Goal: Transaction & Acquisition: Purchase product/service

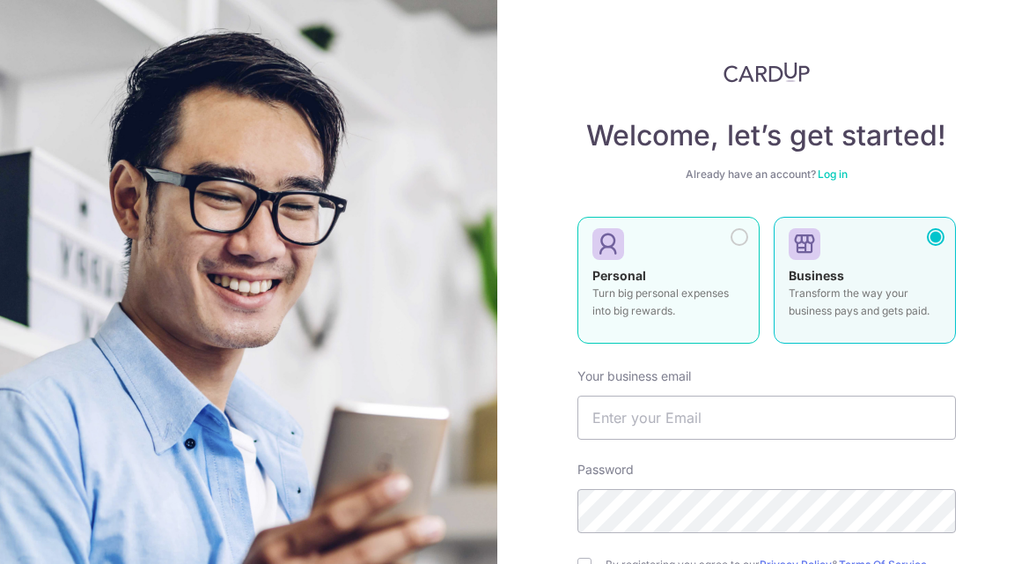
click at [682, 293] on p "Turn big personal expenses into big rewards." at bounding box center [669, 301] width 152 height 35
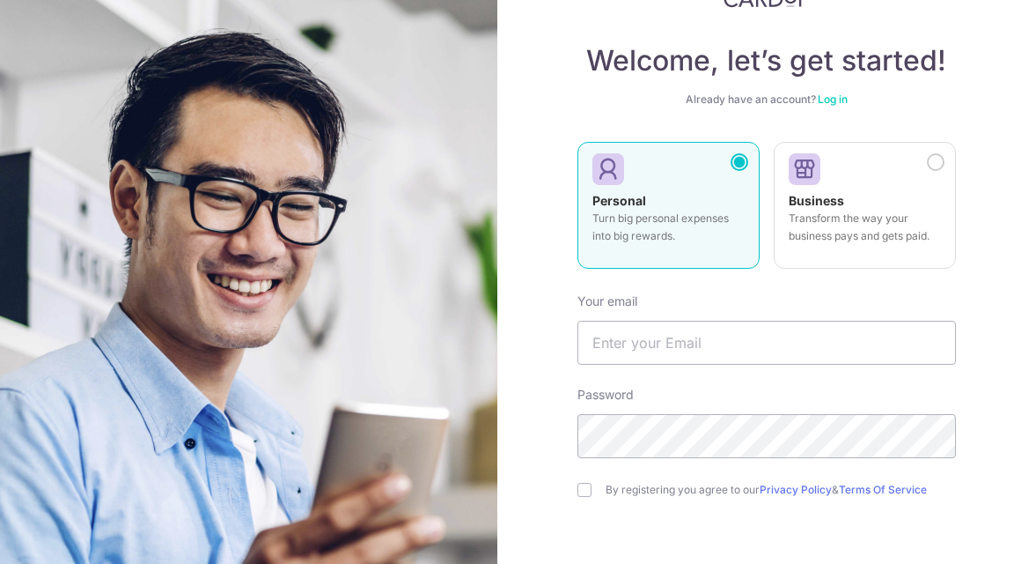
scroll to position [79, 0]
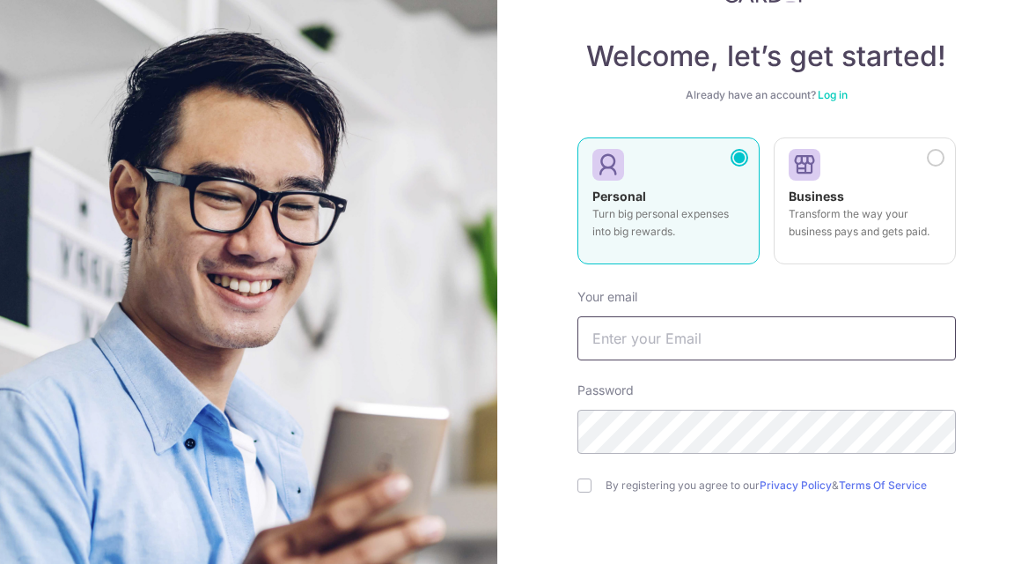
click at [660, 331] on input "text" at bounding box center [767, 338] width 379 height 44
type input "[PERSON_NAME][EMAIL_ADDRESS][PERSON_NAME][DOMAIN_NAME]"
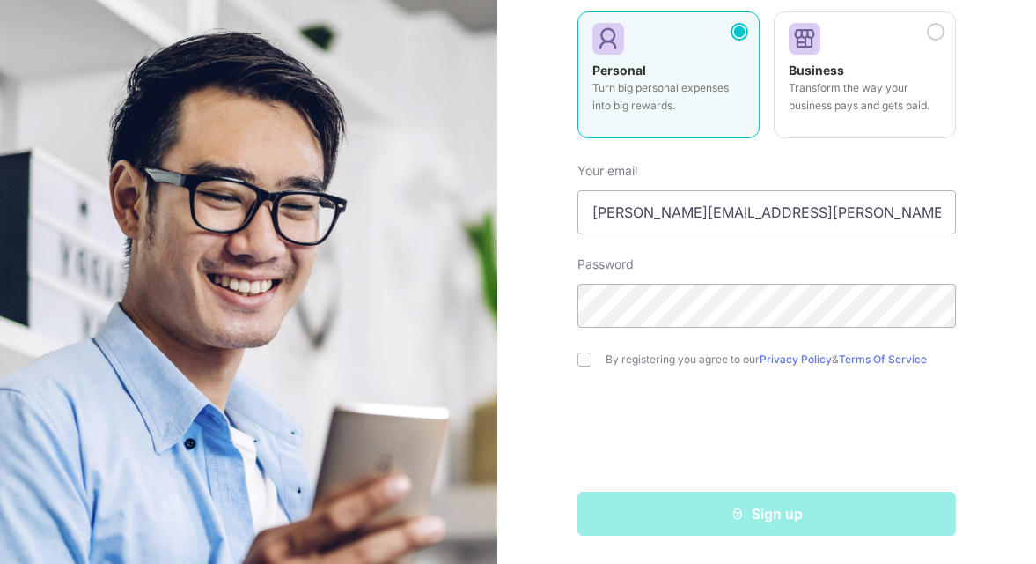
scroll to position [205, 0]
click at [604, 366] on div "By registering you agree to our Privacy Policy & Terms Of Service" at bounding box center [767, 359] width 379 height 21
click at [639, 366] on div "By registering you agree to our Privacy Policy & Terms Of Service" at bounding box center [767, 359] width 379 height 21
click at [639, 351] on div "By registering you agree to our Privacy Policy & Terms Of Service" at bounding box center [767, 359] width 379 height 21
click at [638, 348] on form "Your email James.dylan.toh@gmail.com Password By registering you agree to our P…" at bounding box center [767, 342] width 379 height 387
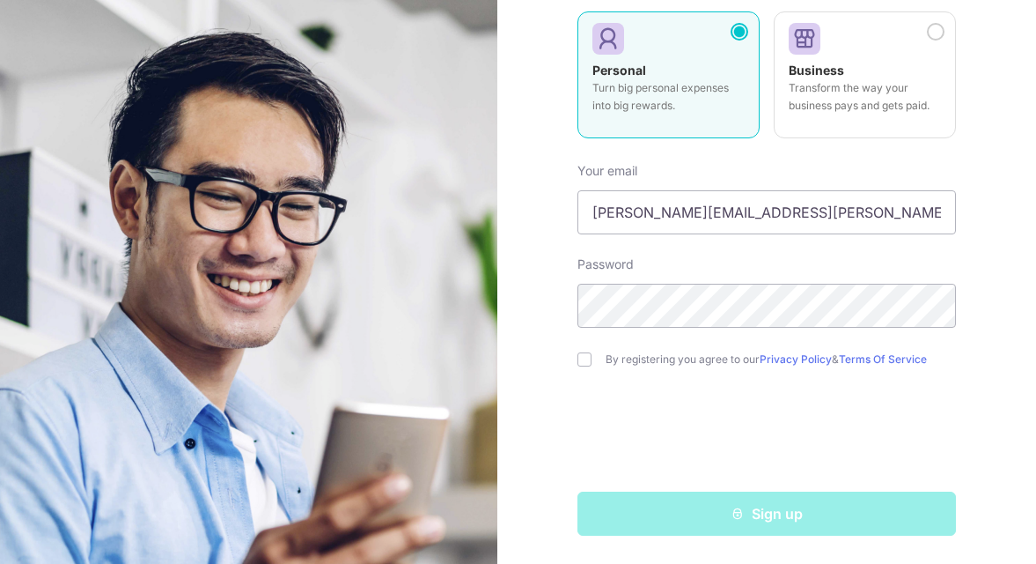
click at [638, 356] on label "By registering you agree to our Privacy Policy & Terms Of Service" at bounding box center [781, 359] width 350 height 14
click at [586, 358] on input "checkbox" at bounding box center [585, 359] width 14 height 14
checkbox input "true"
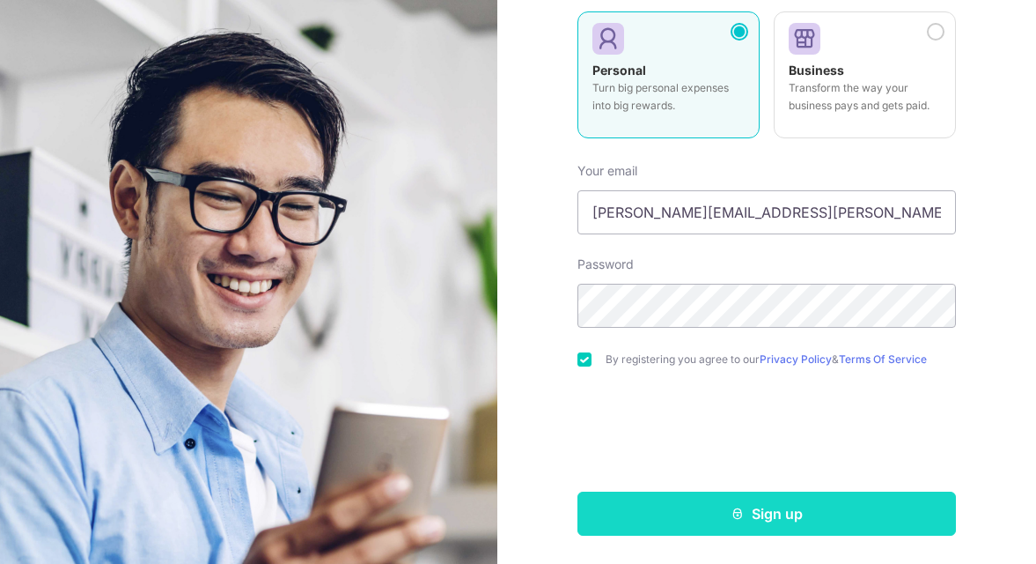
click at [677, 514] on button "Sign up" at bounding box center [767, 513] width 379 height 44
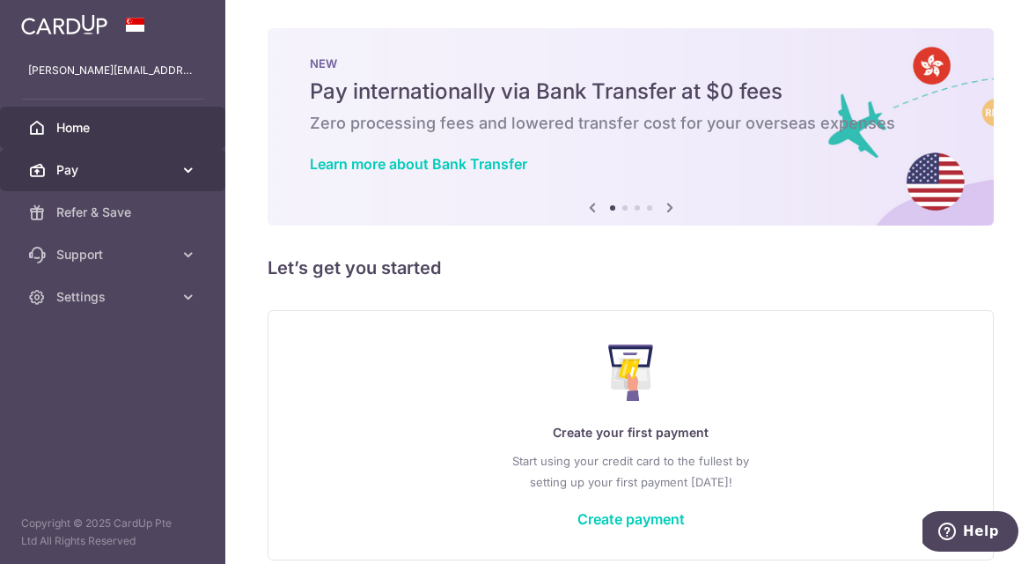
click at [134, 173] on span "Pay" at bounding box center [114, 170] width 116 height 18
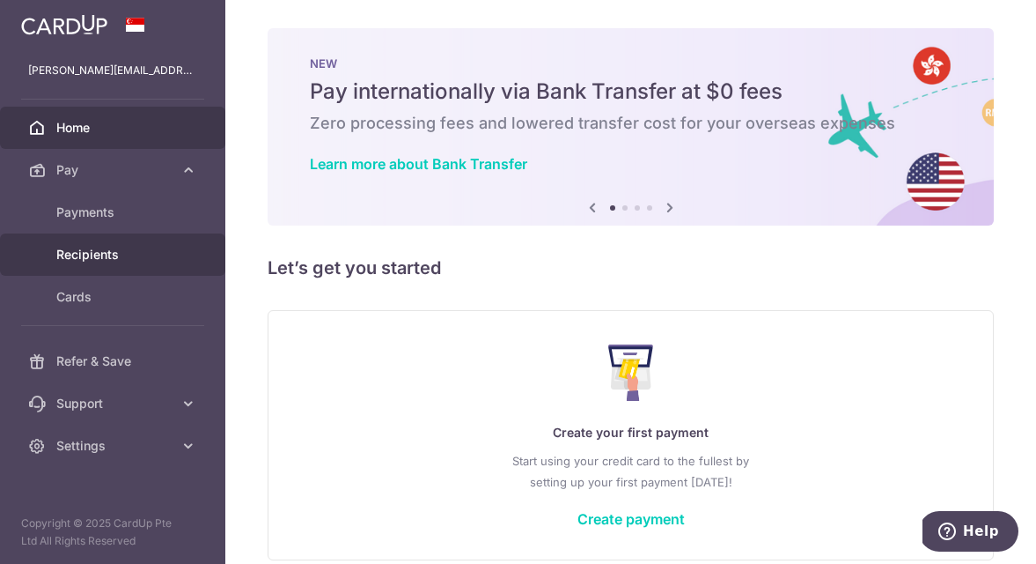
click at [137, 254] on span "Recipients" at bounding box center [114, 255] width 116 height 18
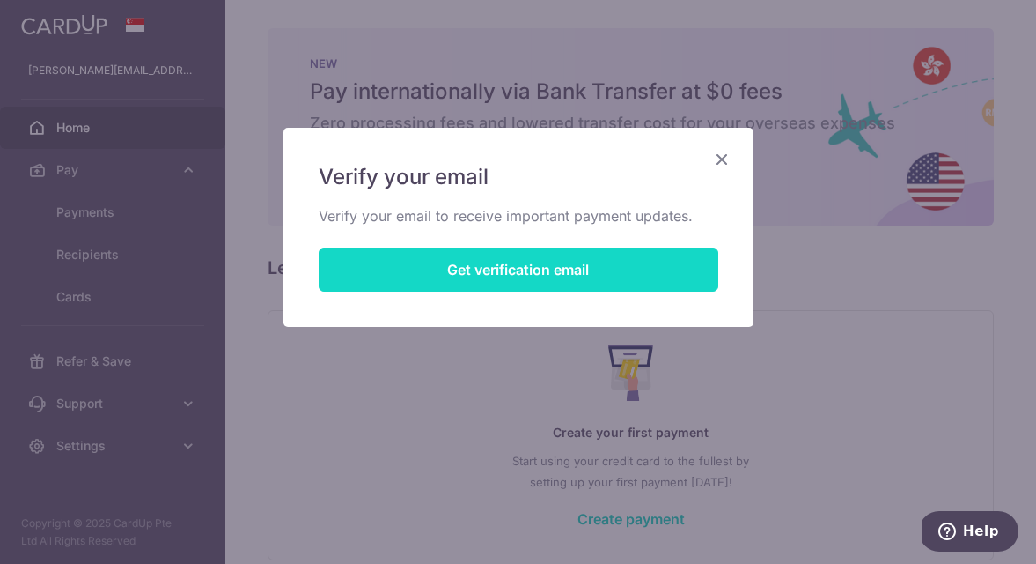
click at [517, 271] on button "Get verification email" at bounding box center [519, 269] width 400 height 44
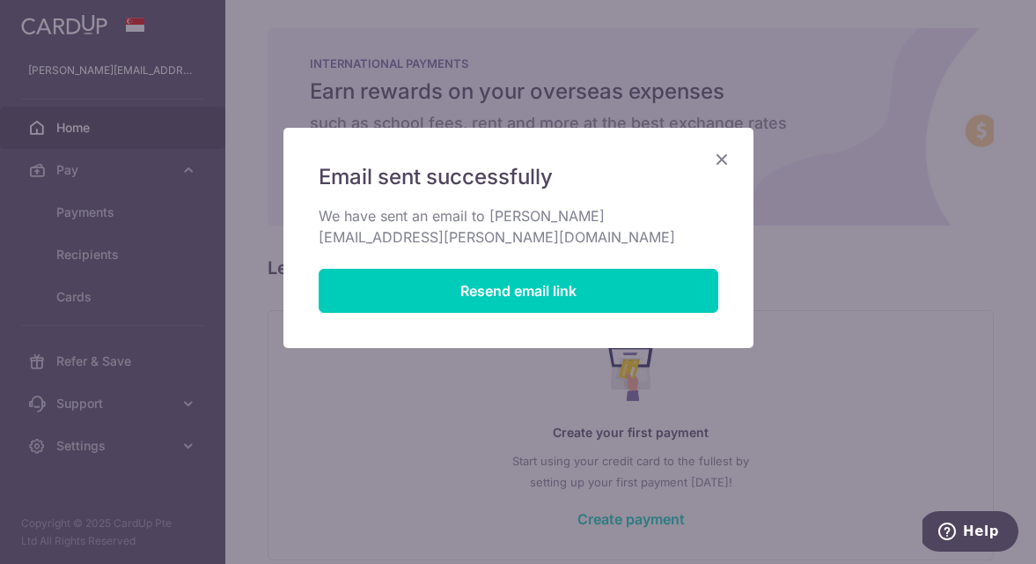
click at [719, 155] on icon "Close" at bounding box center [722, 159] width 21 height 22
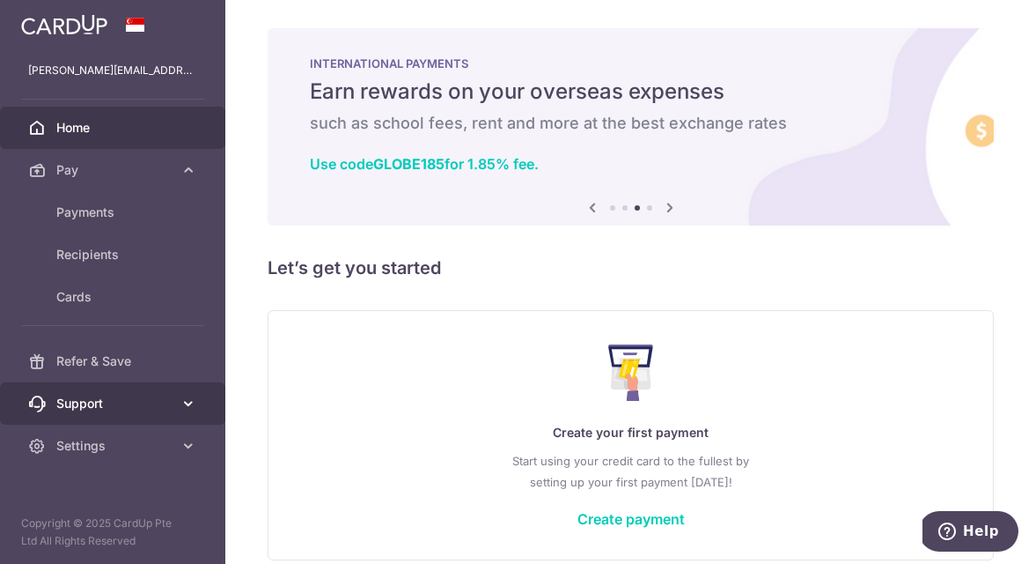
click at [151, 411] on span "Support" at bounding box center [114, 404] width 116 height 18
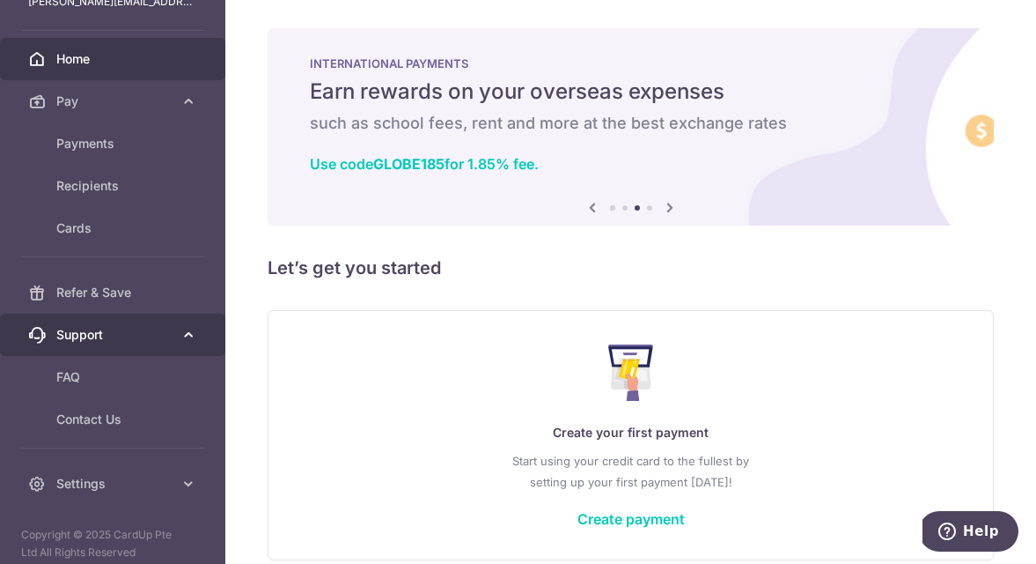
scroll to position [70, 0]
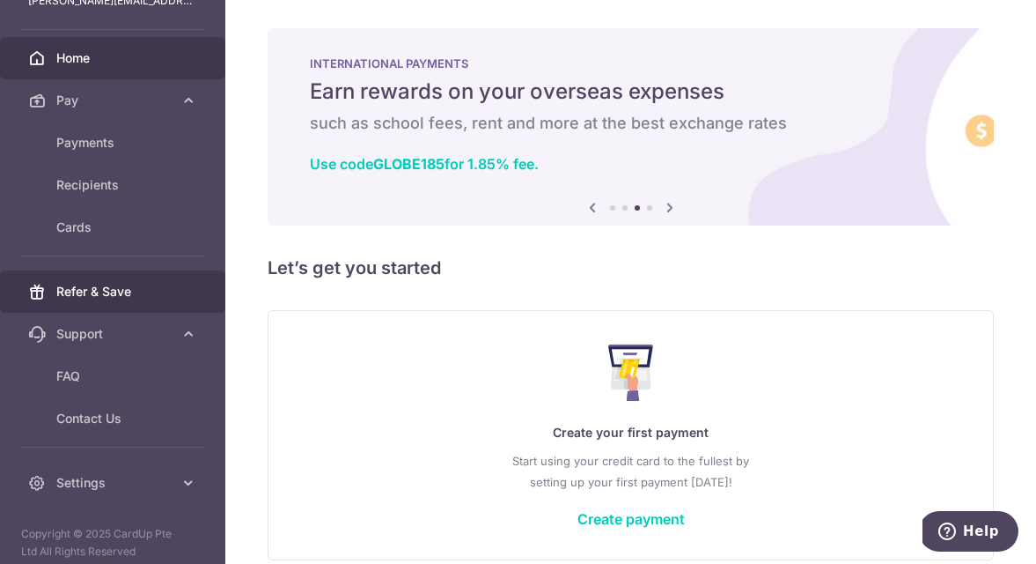
click at [141, 278] on link "Refer & Save" at bounding box center [112, 291] width 225 height 42
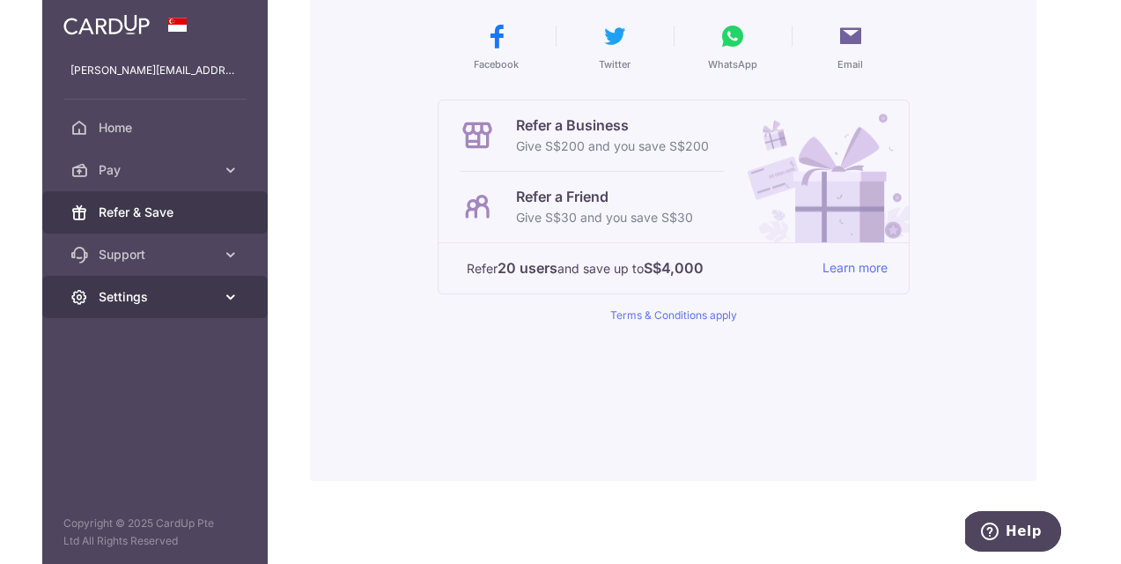
scroll to position [322, 0]
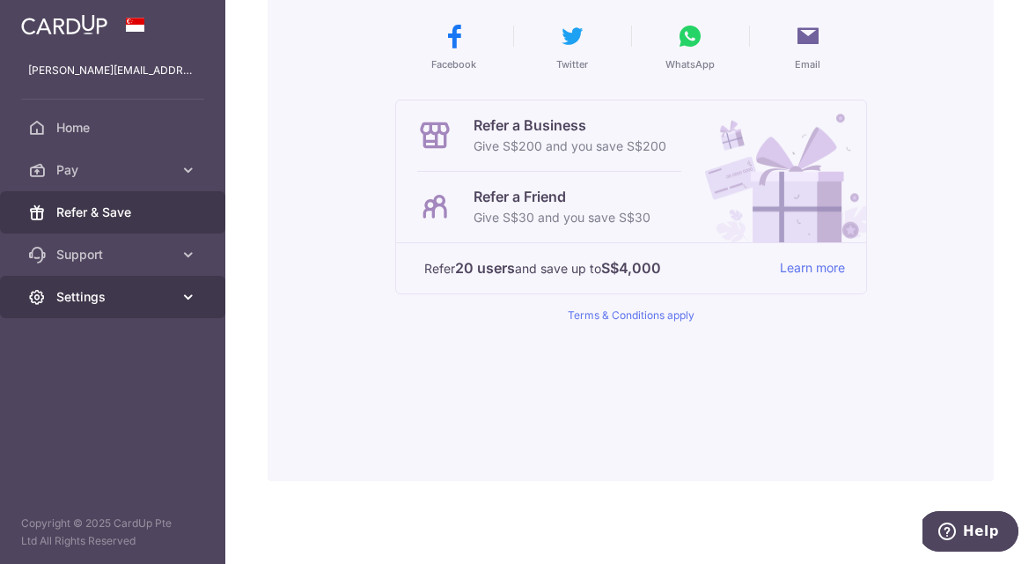
click at [133, 298] on span "Settings" at bounding box center [114, 297] width 116 height 18
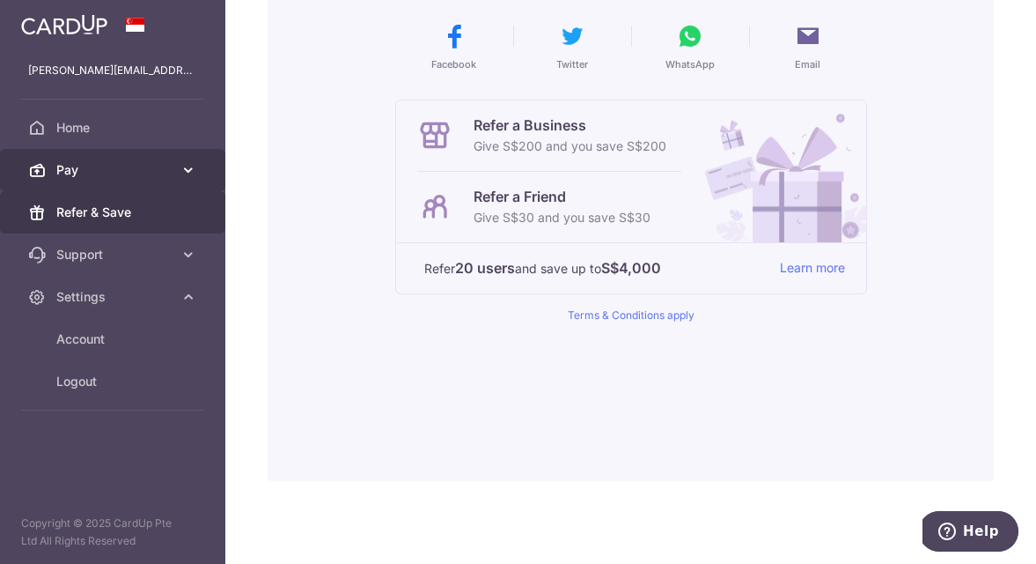
click at [174, 189] on link "Pay" at bounding box center [112, 170] width 225 height 42
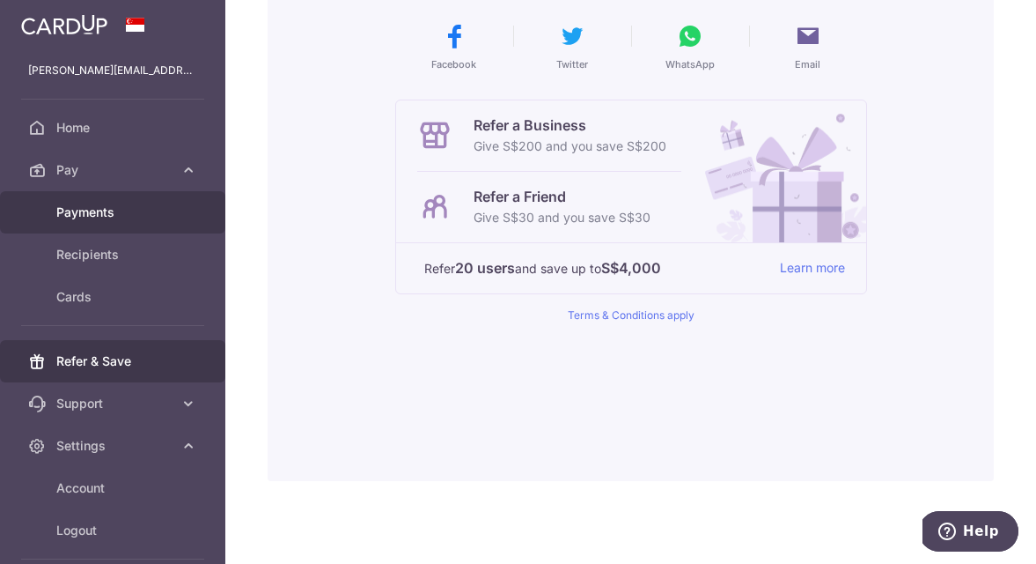
click at [99, 209] on span "Payments" at bounding box center [114, 212] width 116 height 18
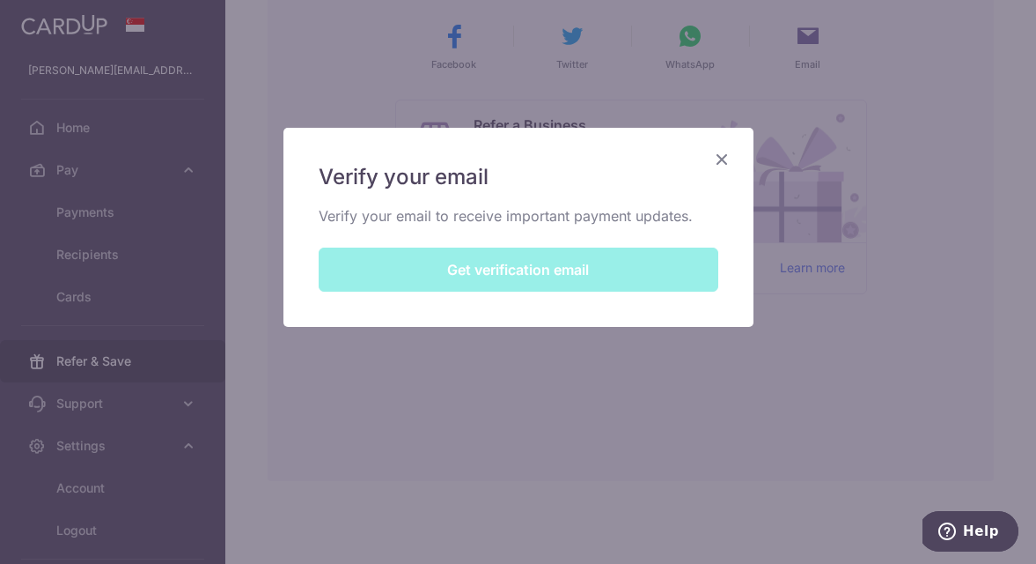
click at [590, 273] on div "Verify your email Verify your email to receive important payment updates. Get v…" at bounding box center [519, 227] width 470 height 199
click at [684, 95] on div "Verify your email Verify your email to receive important payment updates. Get v…" at bounding box center [518, 282] width 1036 height 564
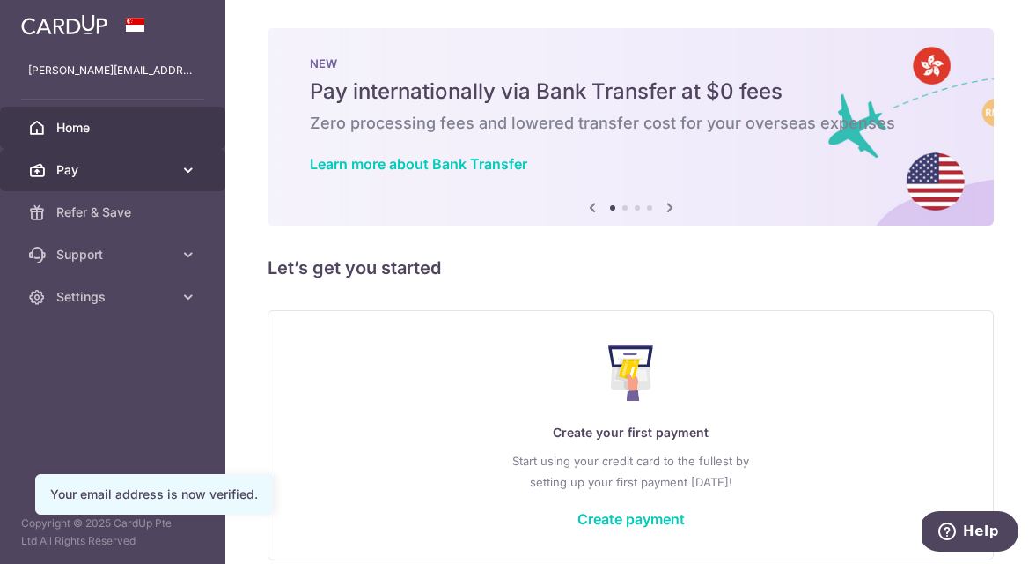
click at [119, 179] on link "Pay" at bounding box center [112, 170] width 225 height 42
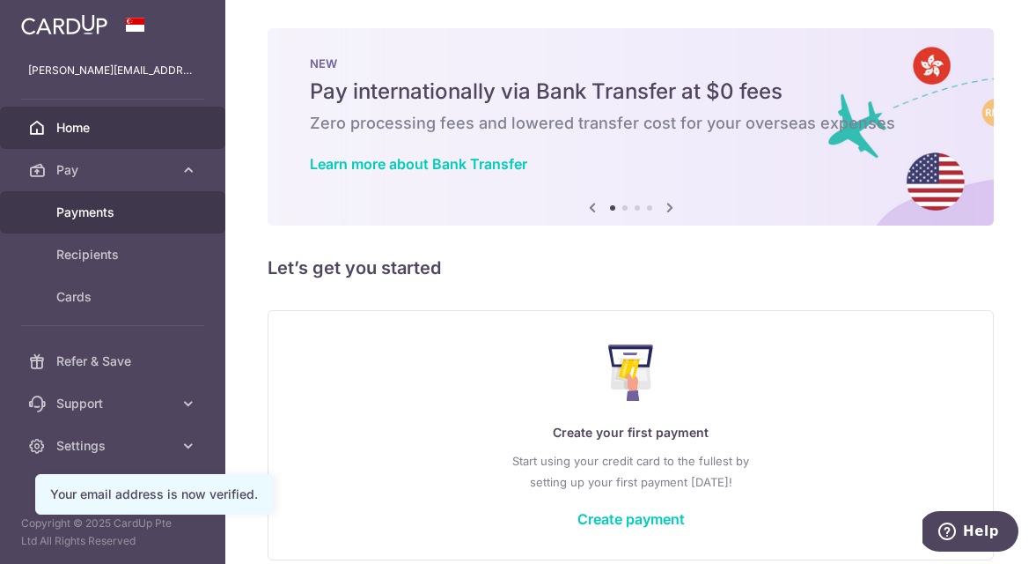
click at [107, 216] on span "Payments" at bounding box center [114, 212] width 116 height 18
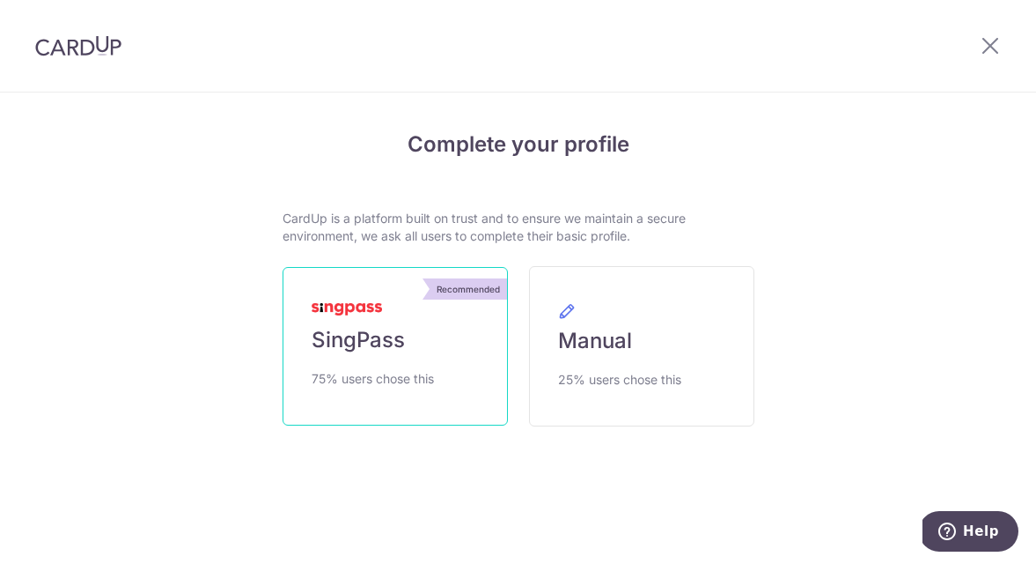
click at [409, 357] on link "Recommended SingPass 75% users chose this" at bounding box center [395, 346] width 225 height 159
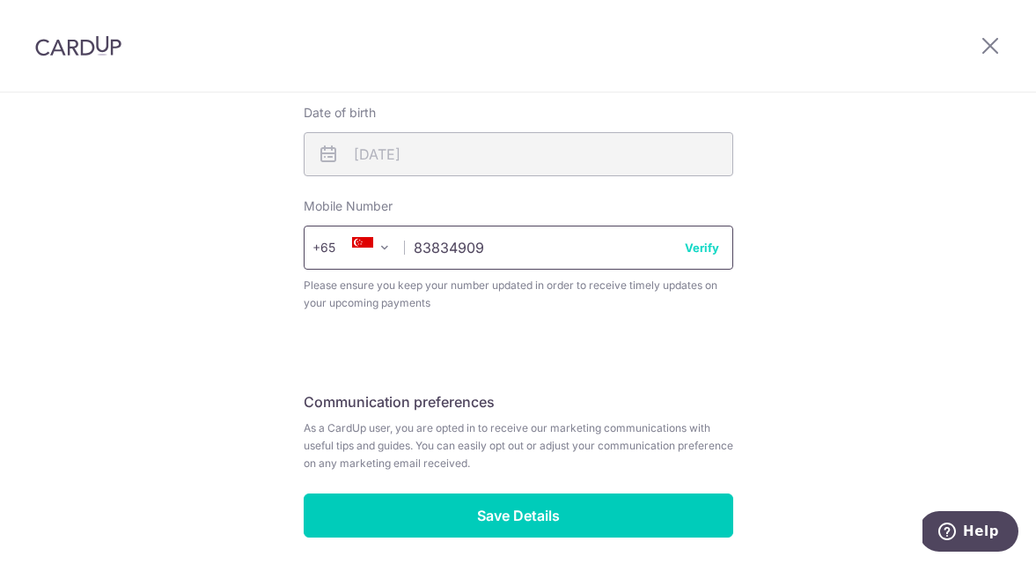
scroll to position [698, 0]
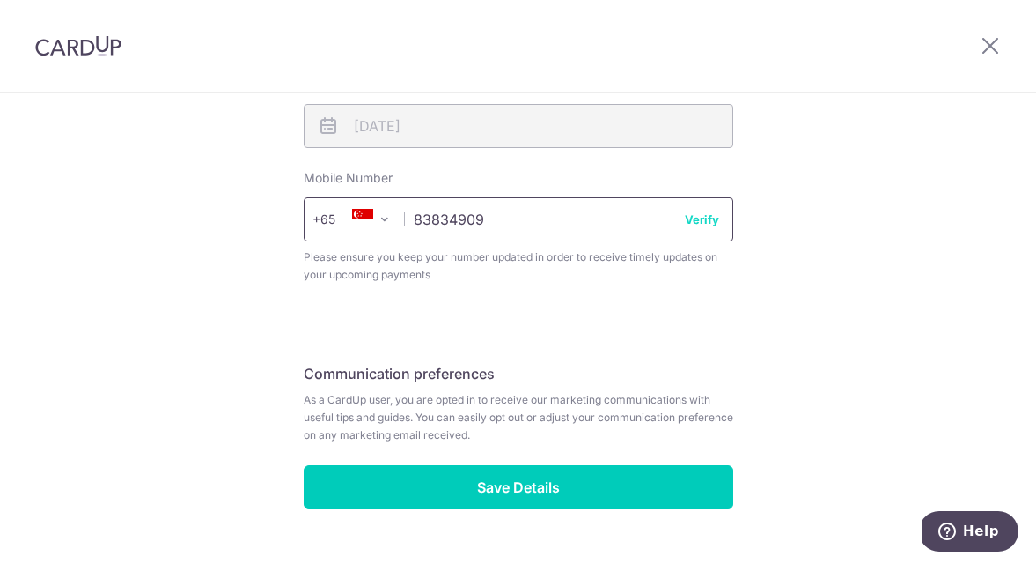
click at [705, 228] on input "83834909" at bounding box center [519, 219] width 430 height 44
type input "83834909"
click at [702, 215] on button "Verify" at bounding box center [702, 219] width 34 height 18
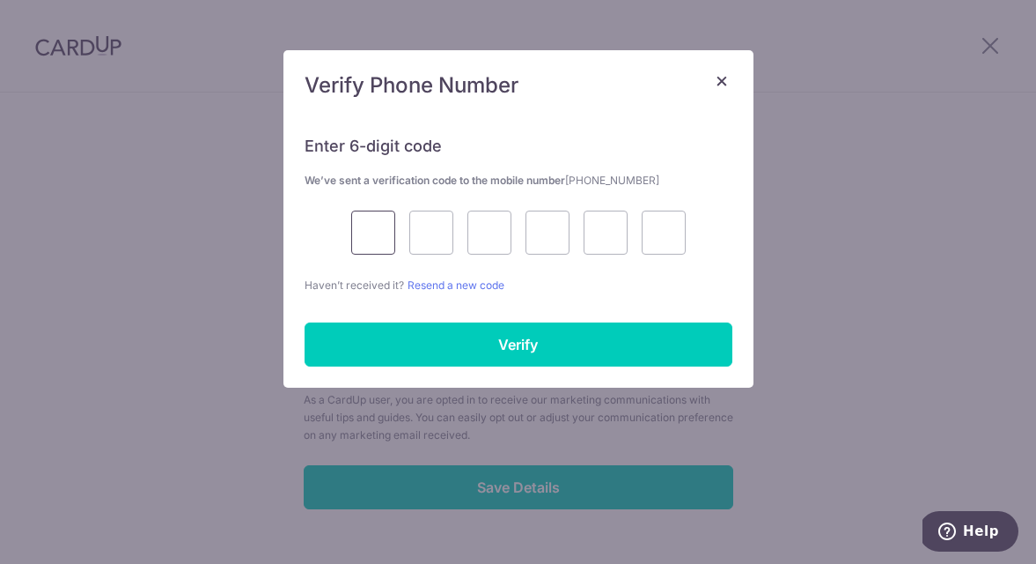
click at [381, 232] on input "text" at bounding box center [373, 232] width 44 height 44
type input "6"
type input "2"
type input "7"
type input "9"
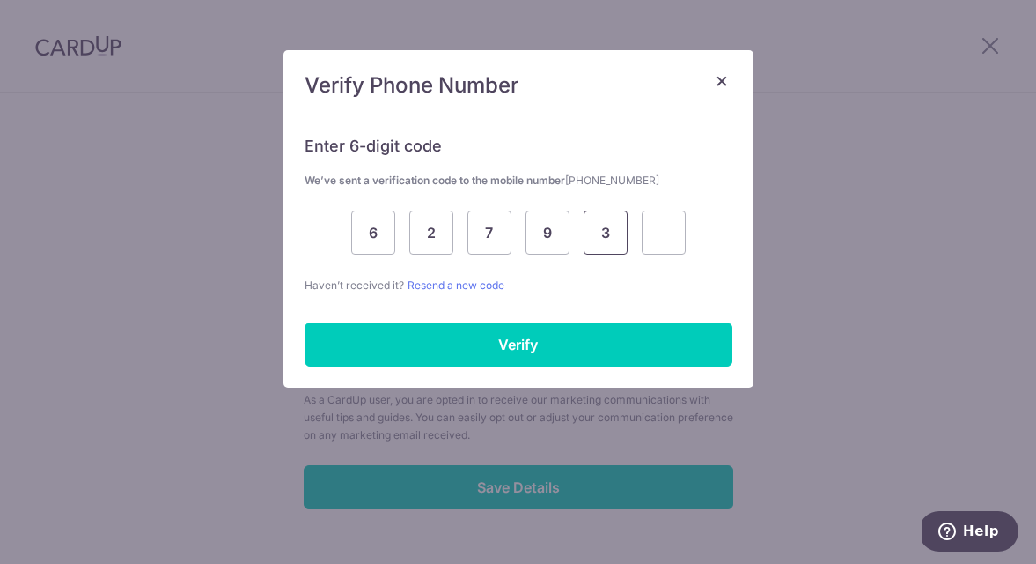
type input "3"
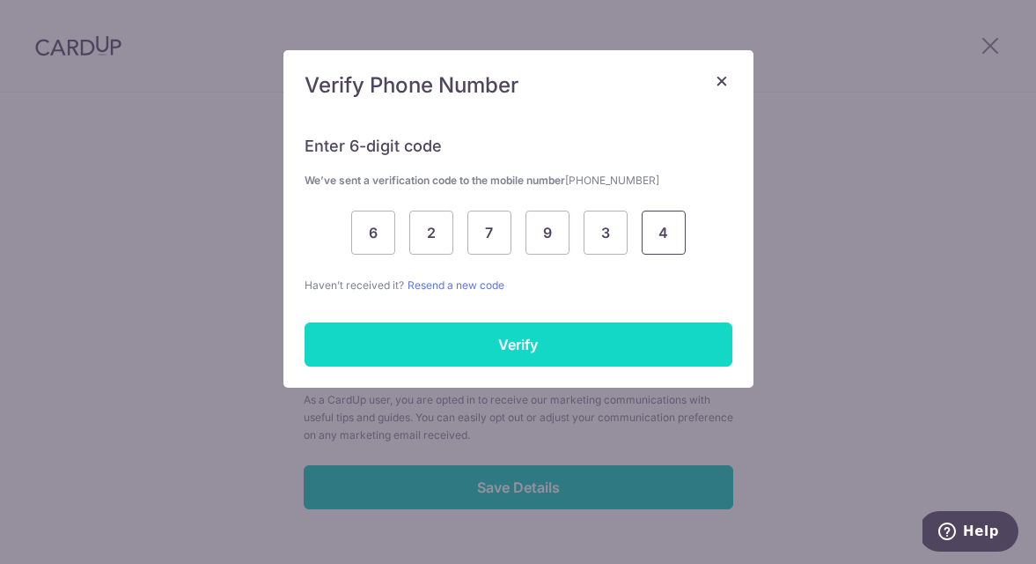
type input "4"
click at [609, 357] on input "Verify" at bounding box center [519, 344] width 428 height 44
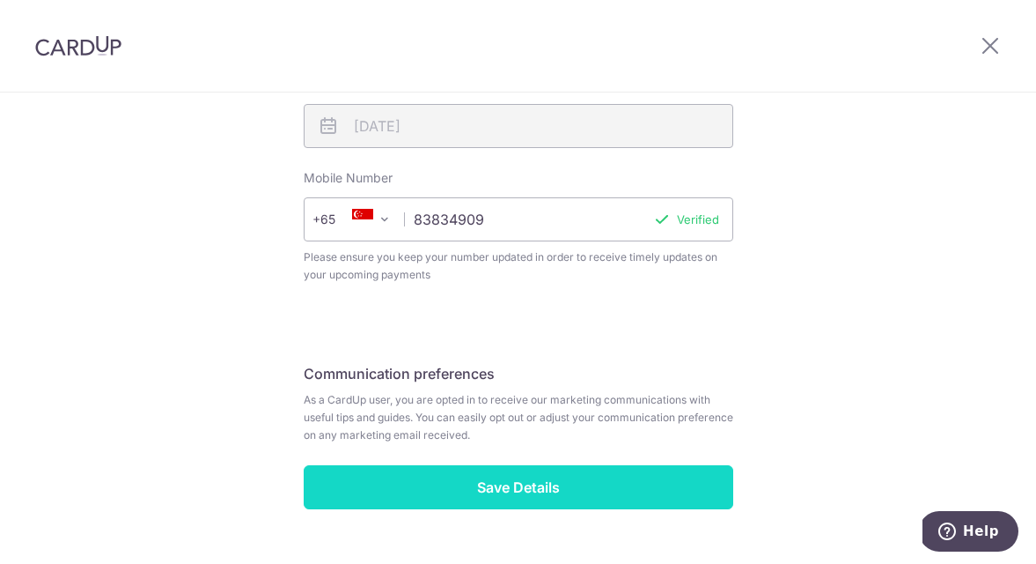
click at [565, 484] on input "Save Details" at bounding box center [519, 487] width 430 height 44
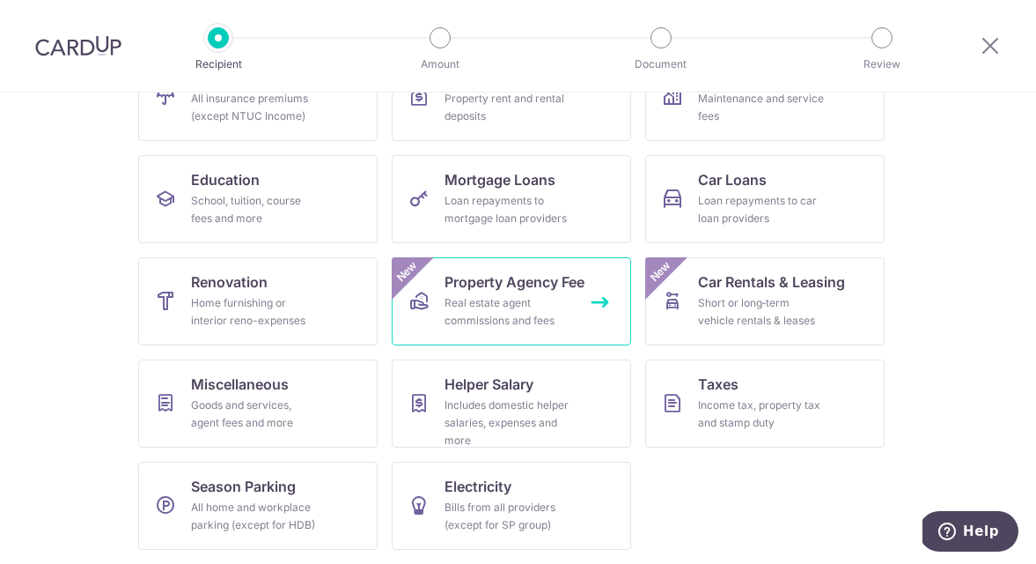
scroll to position [225, 0]
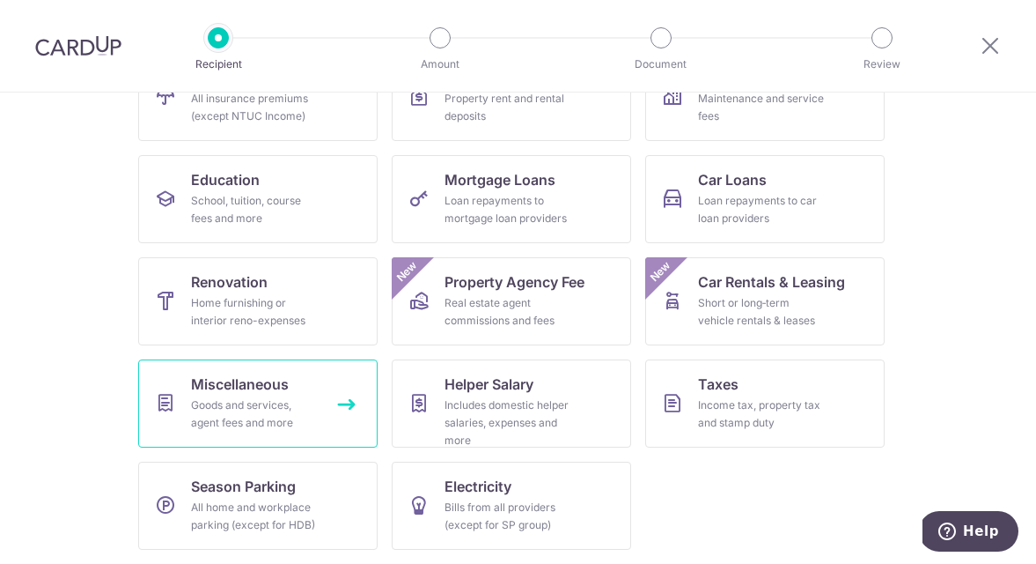
click at [286, 417] on div "Goods and services, agent fees and more" at bounding box center [254, 413] width 127 height 35
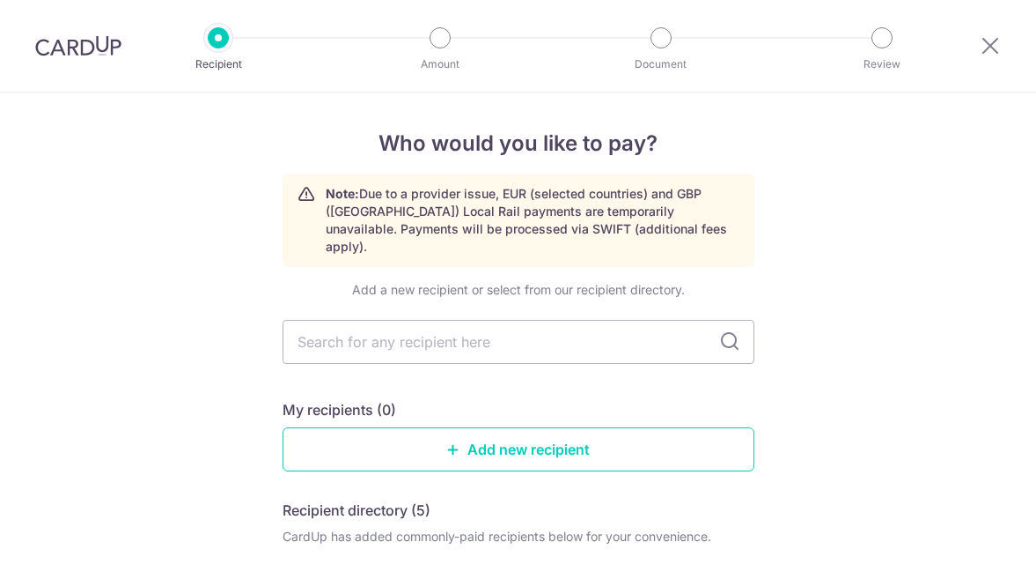
scroll to position [26, 0]
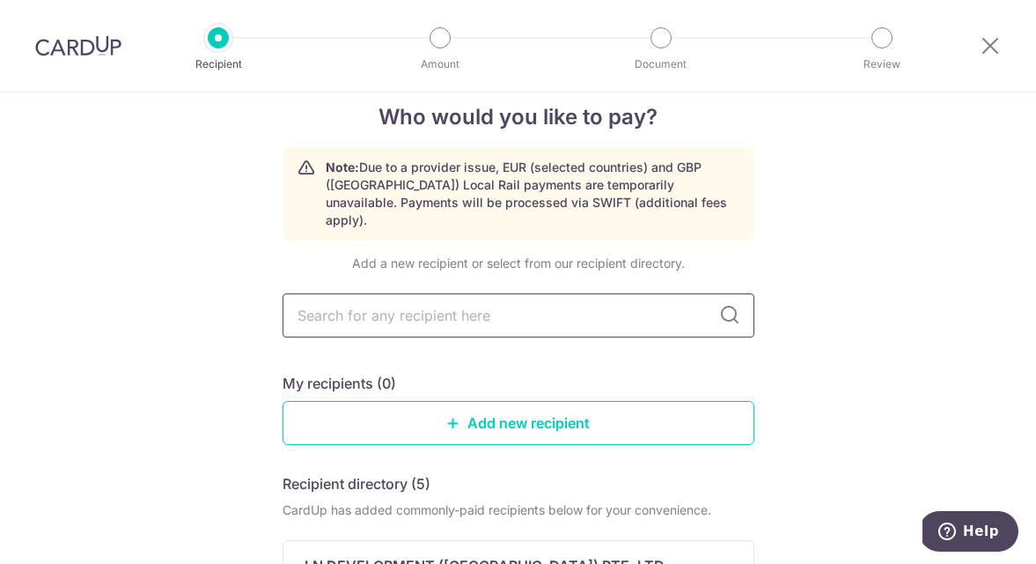
click at [430, 309] on input "text" at bounding box center [519, 315] width 472 height 44
click at [465, 408] on link "Add new recipient" at bounding box center [519, 423] width 472 height 44
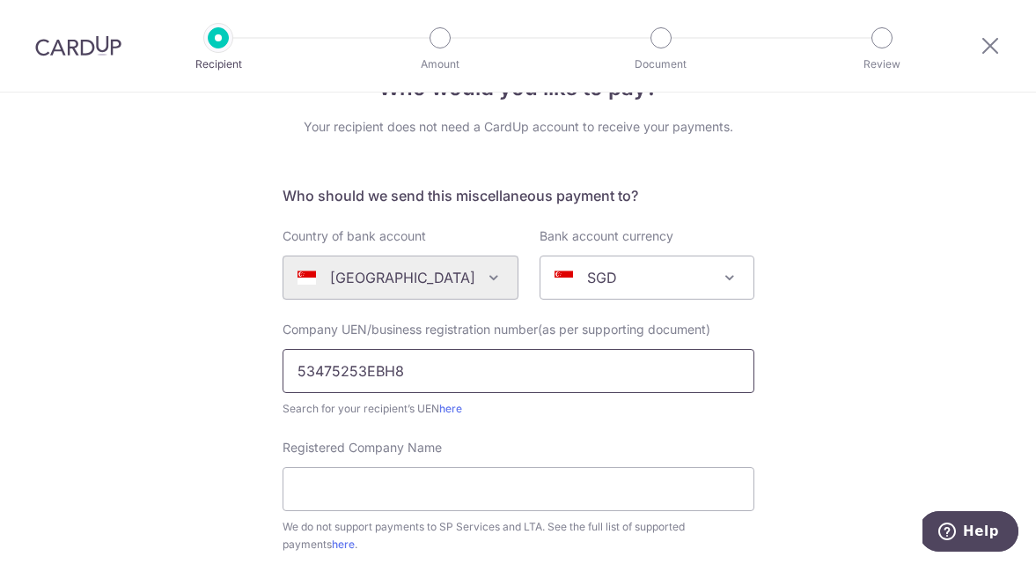
scroll to position [102, 0]
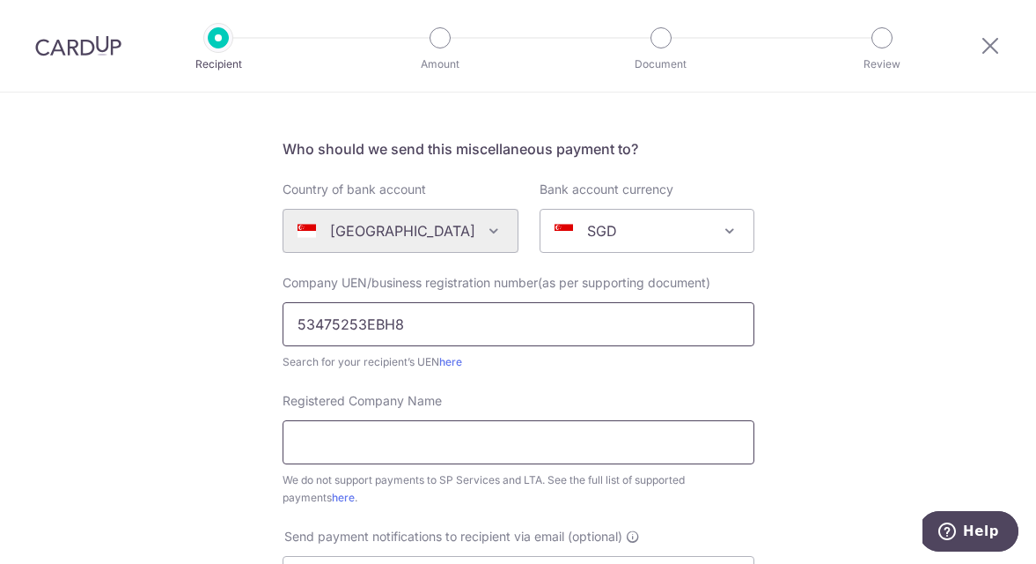
type input "53475253EBH8"
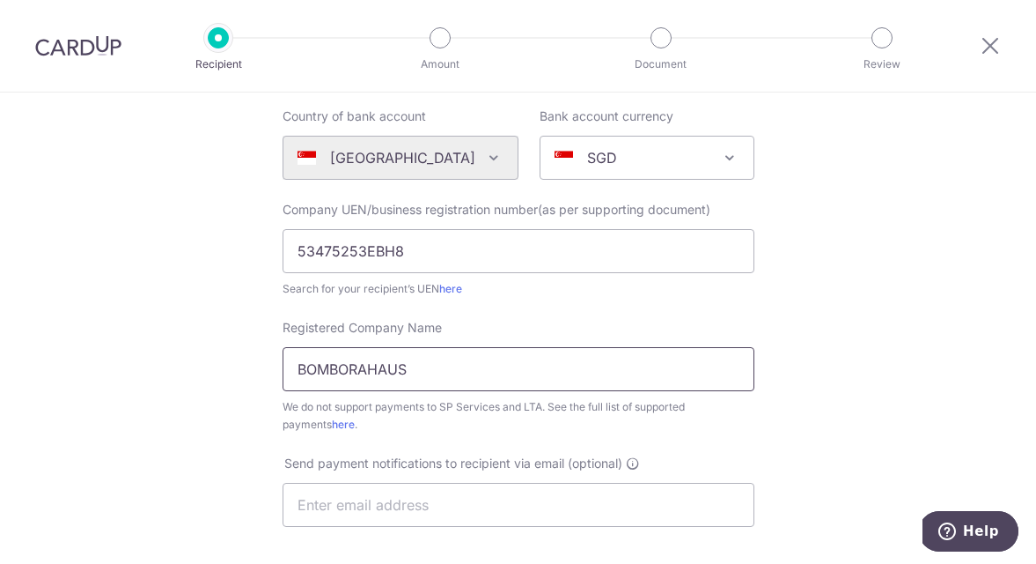
scroll to position [220, 0]
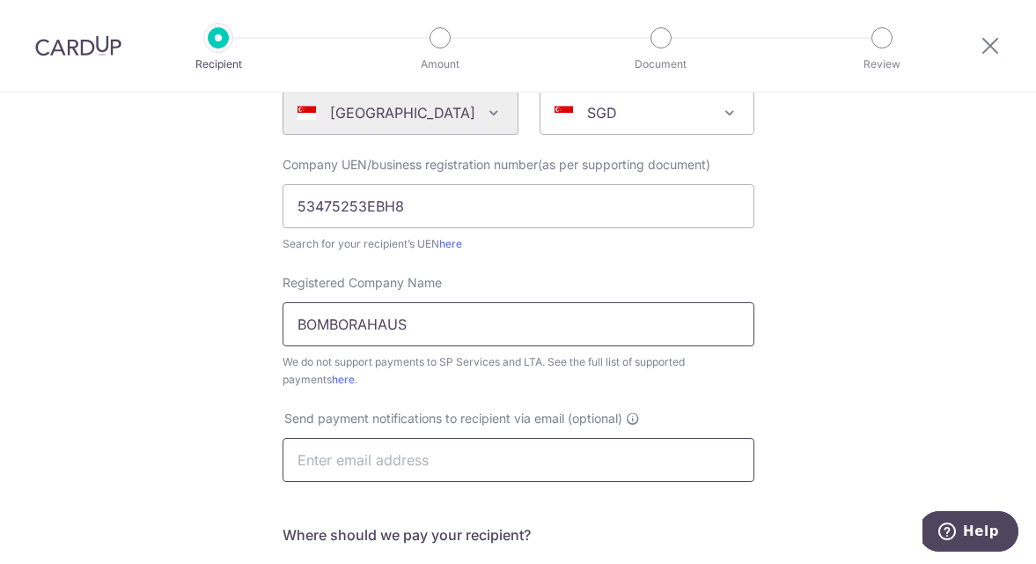
type input "BOMBORAHAUS"
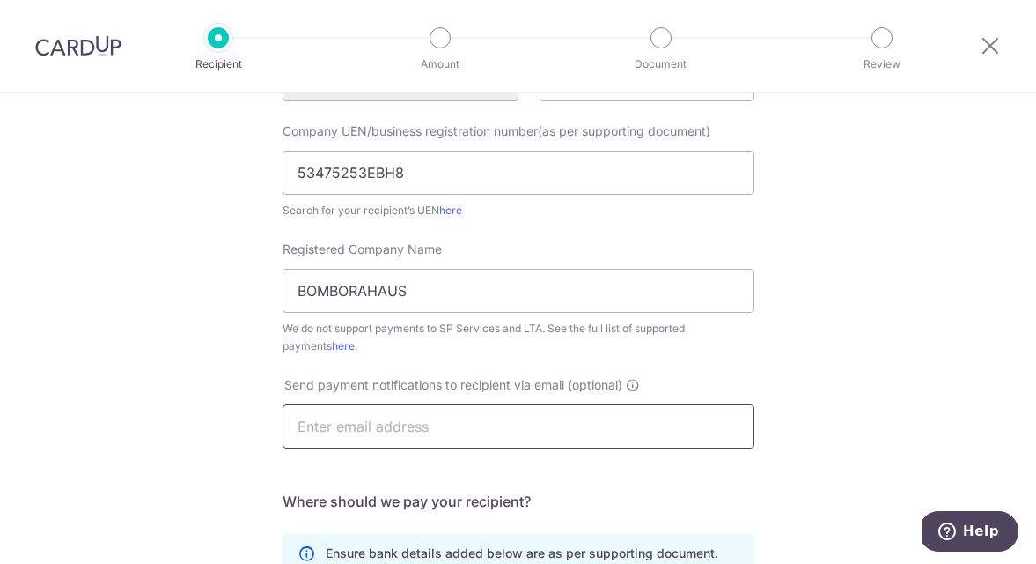
scroll to position [258, 0]
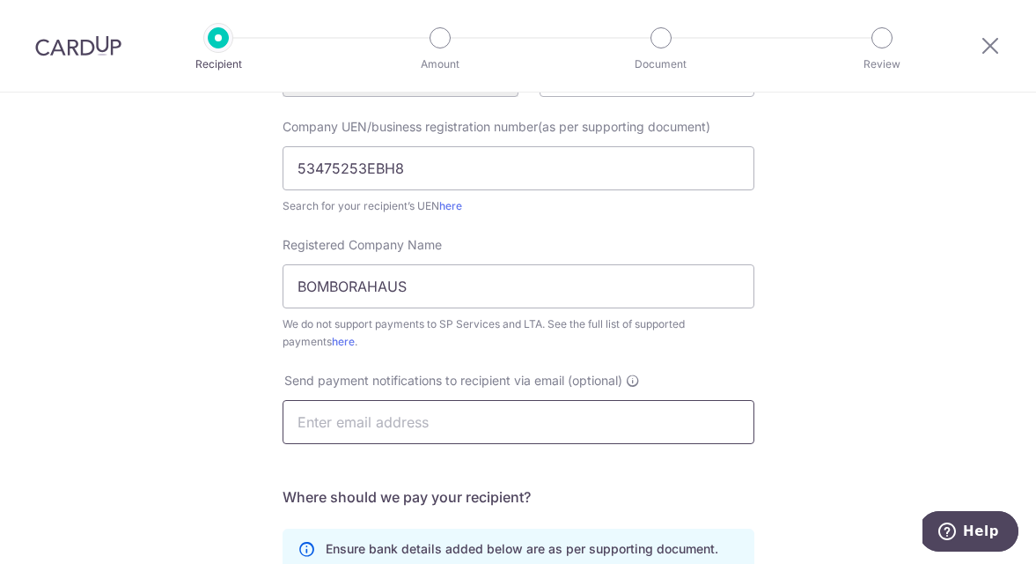
type input "James.dylan.toh@gmail.com"
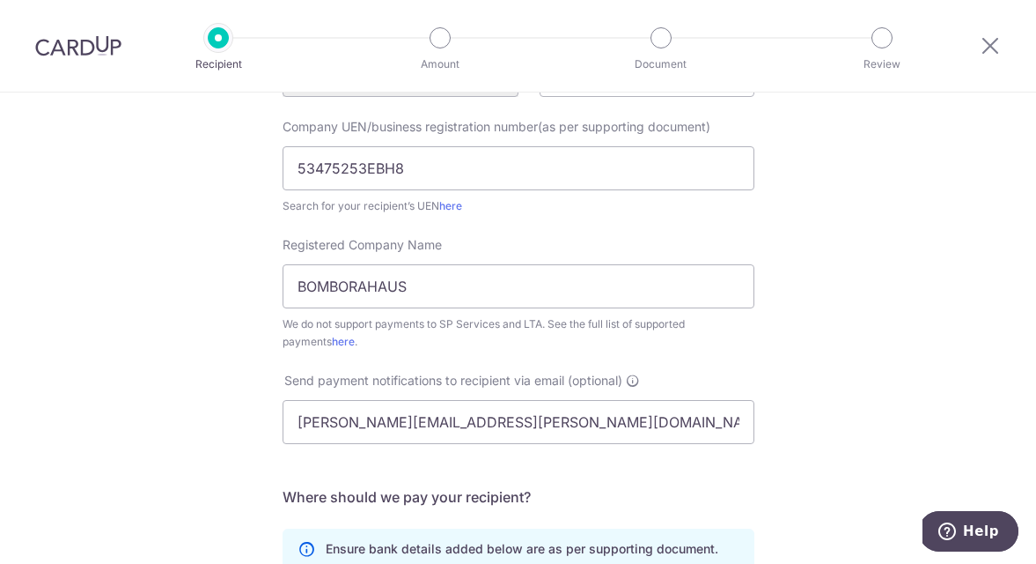
click at [852, 385] on div "Who would you like to pay? Your recipient does not need a CardUp account to rec…" at bounding box center [518, 380] width 1036 height 1092
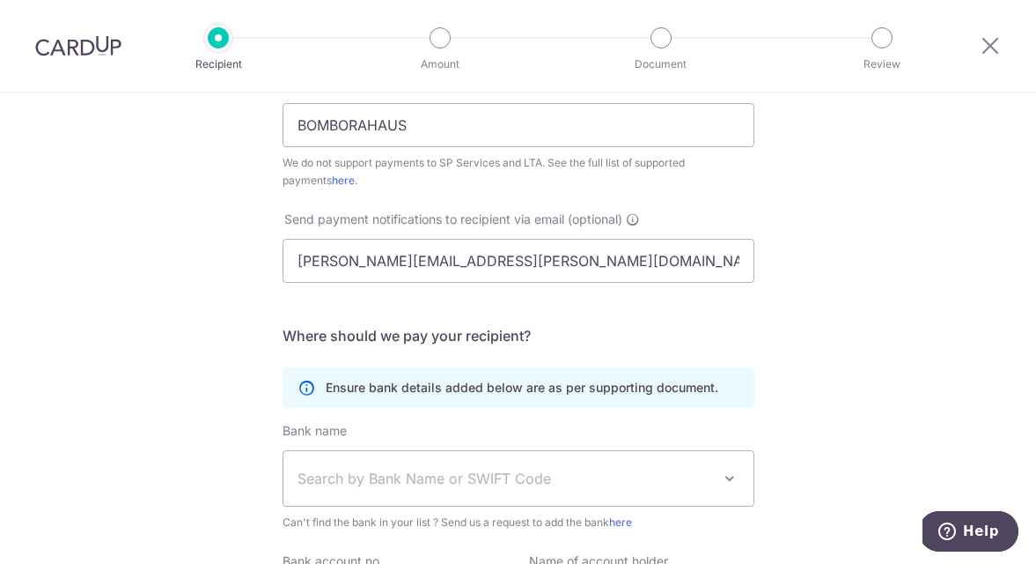
scroll to position [447, 0]
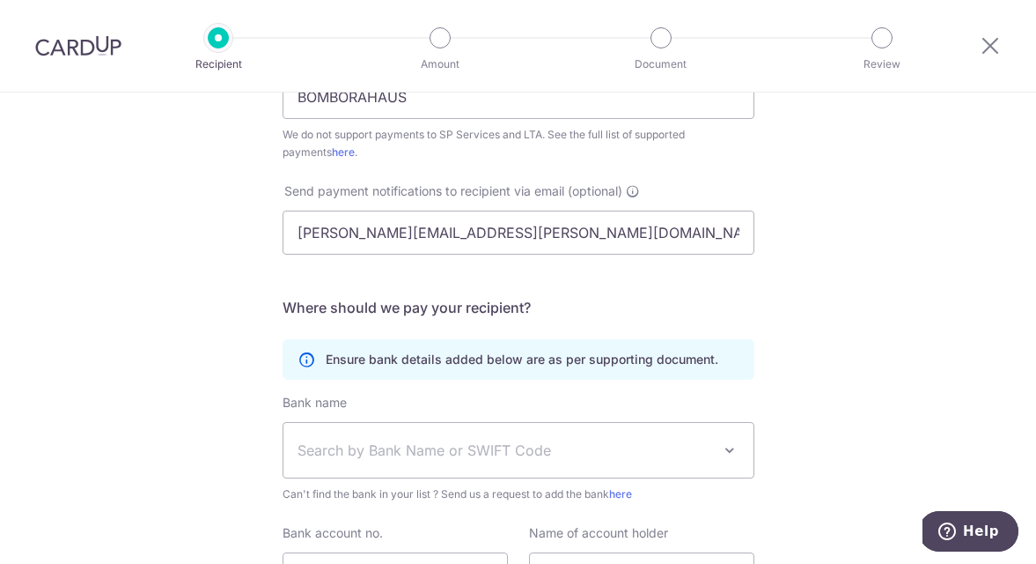
click at [505, 461] on span "Search by Bank Name or SWIFT Code" at bounding box center [519, 450] width 470 height 55
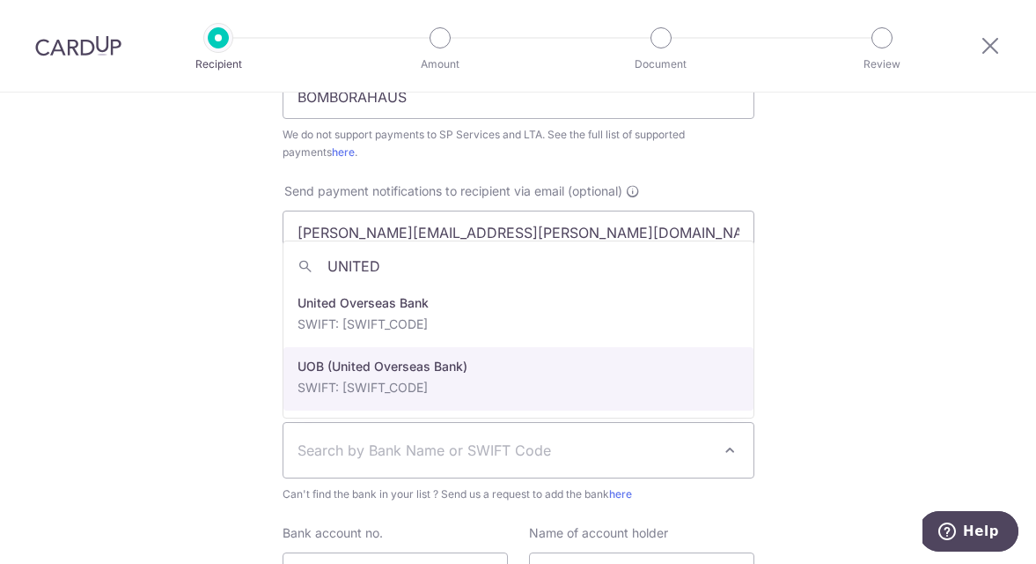
type input "UNITED"
select select "18"
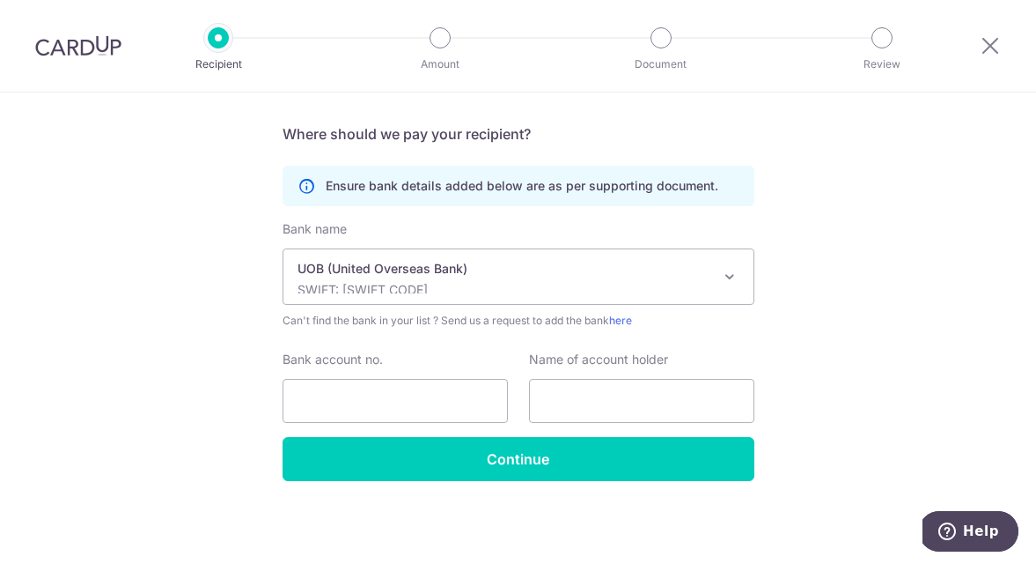
scroll to position [621, 0]
click at [456, 383] on input "Bank account no." at bounding box center [395, 401] width 225 height 44
type input "7723328202"
type input "BOMBORAHAUS"
click at [335, 394] on input "7723328202" at bounding box center [395, 401] width 225 height 44
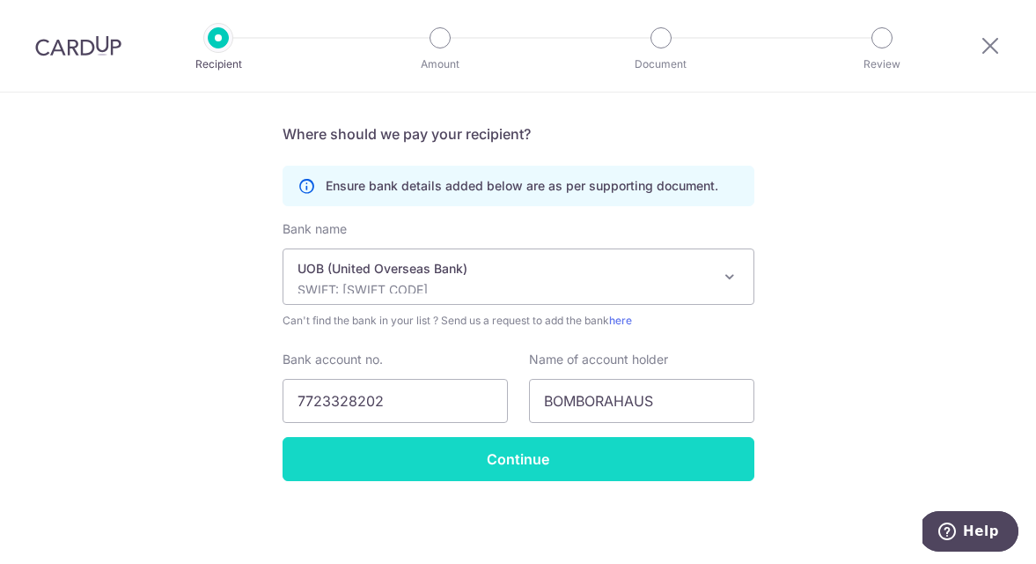
click at [570, 441] on input "Continue" at bounding box center [519, 459] width 472 height 44
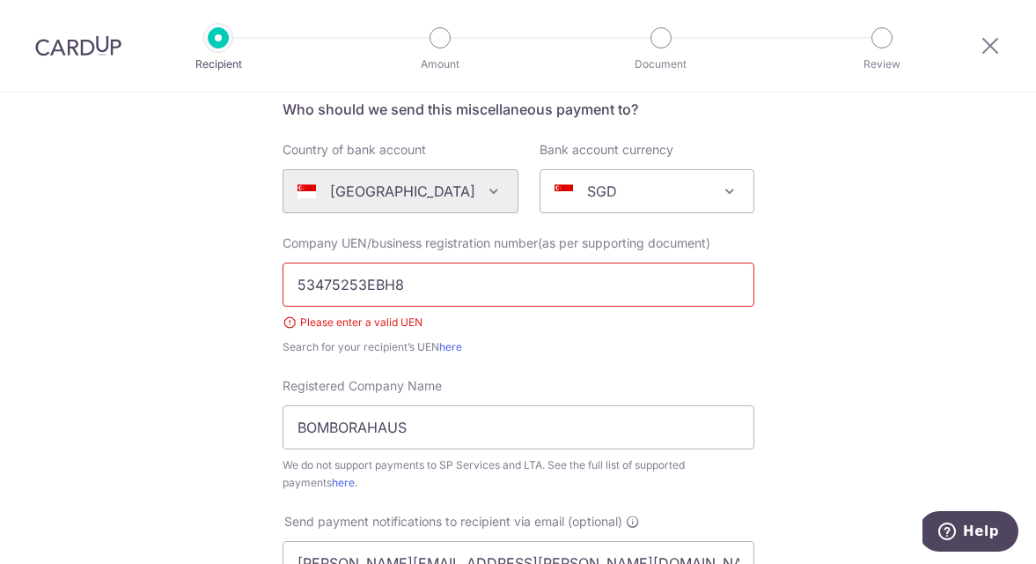
scroll to position [158, 0]
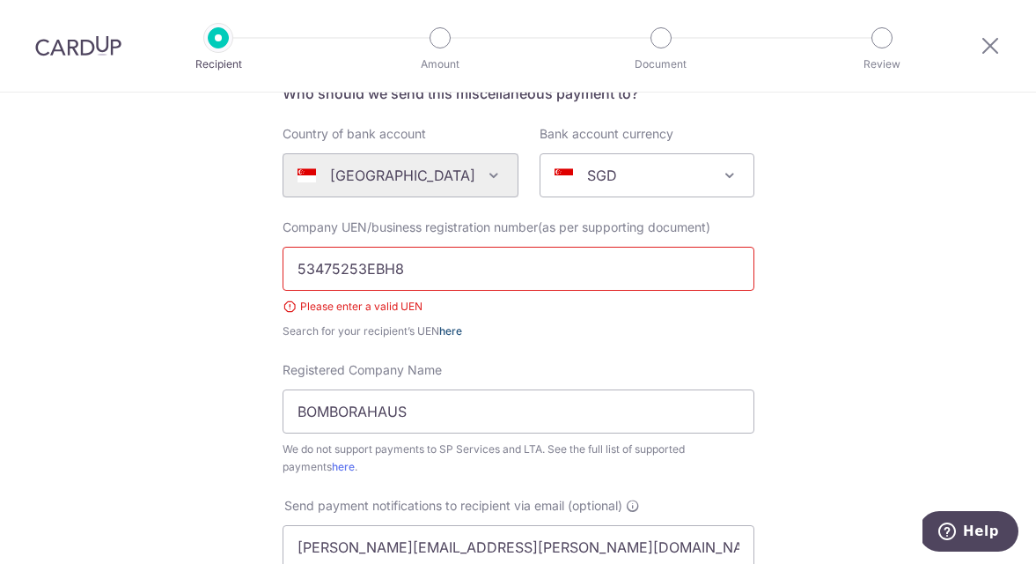
click at [446, 328] on link "here" at bounding box center [450, 330] width 23 height 13
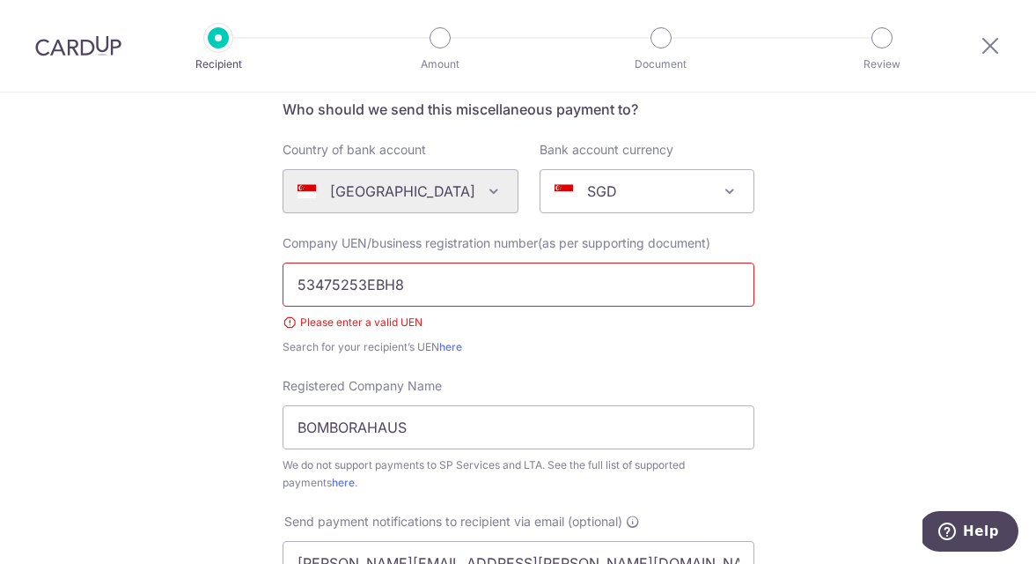
scroll to position [133, 0]
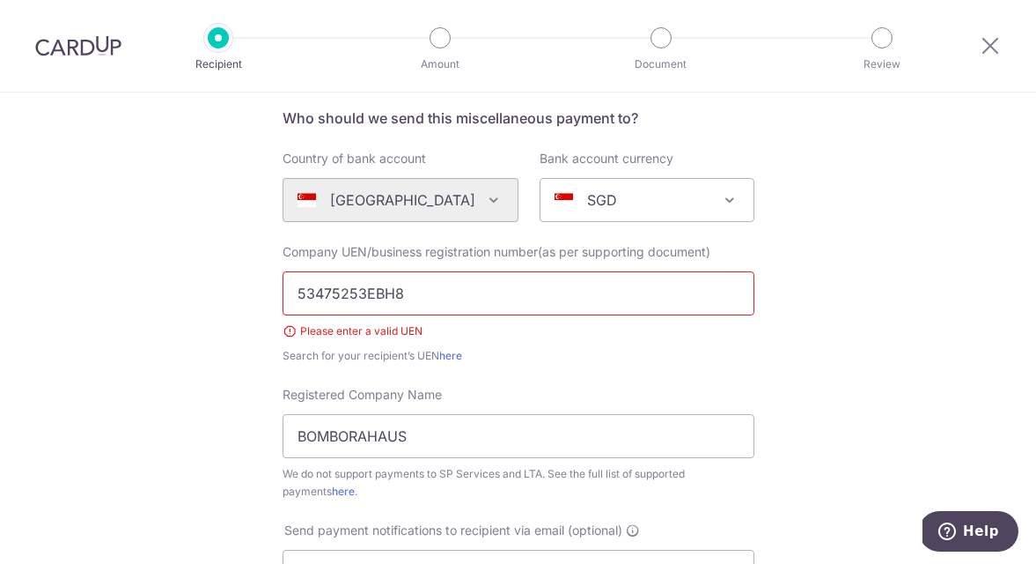
drag, startPoint x: 507, startPoint y: 287, endPoint x: 168, endPoint y: 279, distance: 339.1
click at [168, 279] on div "Who would you like to pay? Your recipient does not need a CardUp account to rec…" at bounding box center [518, 517] width 1036 height 1117
paste input "53475253E"
type input "53475253E"
click at [739, 364] on div "Search for your recipient’s UEN here" at bounding box center [519, 356] width 472 height 18
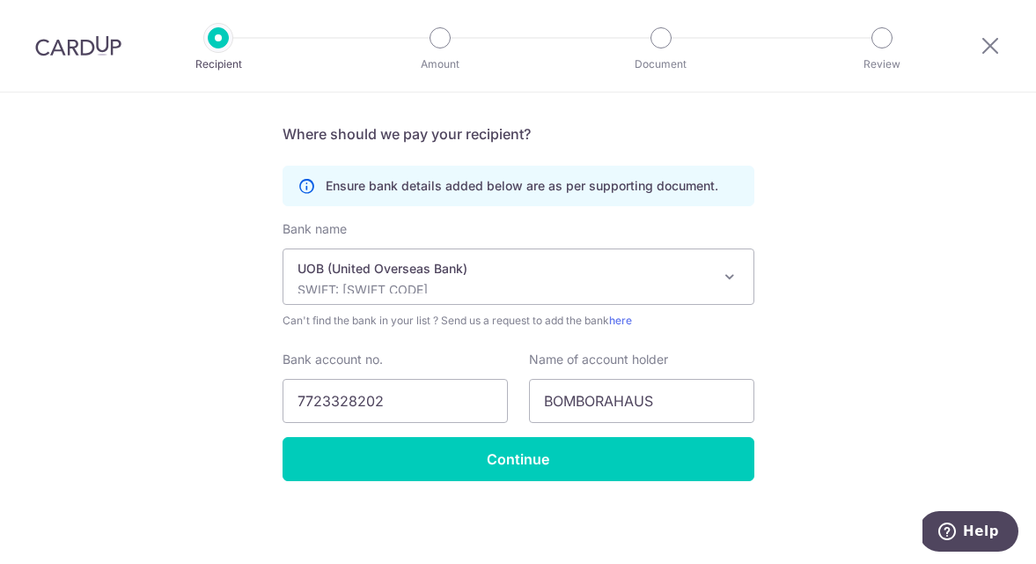
scroll to position [645, 0]
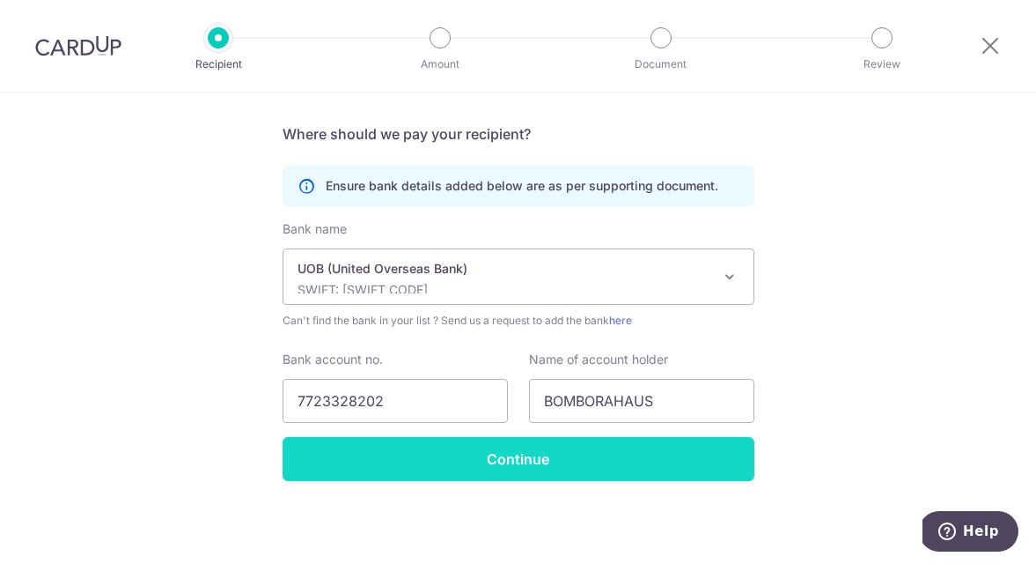
click at [602, 464] on input "Continue" at bounding box center [519, 459] width 472 height 44
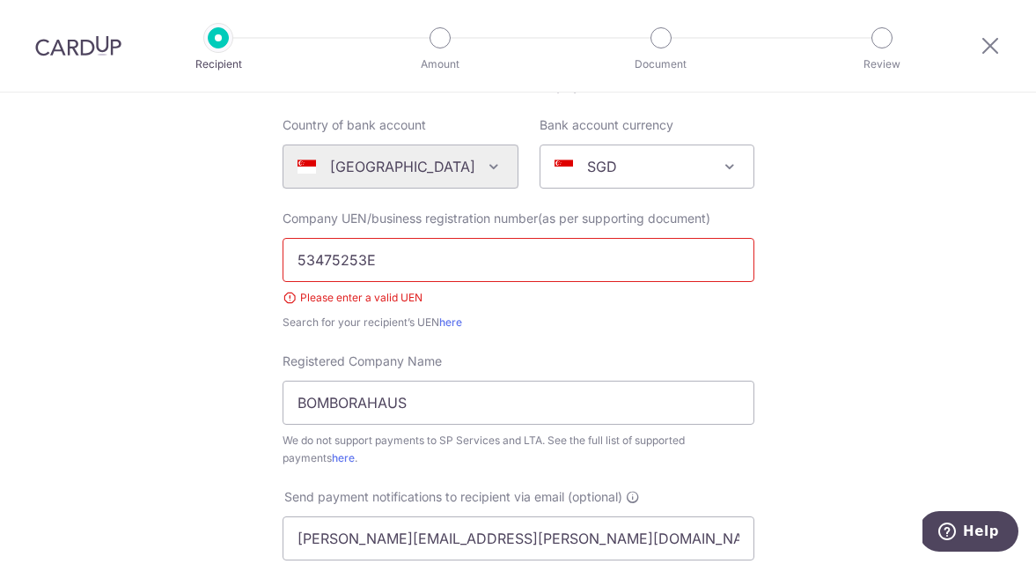
scroll to position [166, 0]
click at [466, 284] on div "Company UEN/business registration number(as per supporting document) 53475253E …" at bounding box center [519, 271] width 472 height 122
click at [454, 259] on input "53475253E" at bounding box center [519, 261] width 472 height 44
click at [466, 248] on input "53475253E" at bounding box center [519, 261] width 472 height 44
click at [454, 252] on input "53475253E" at bounding box center [519, 261] width 472 height 44
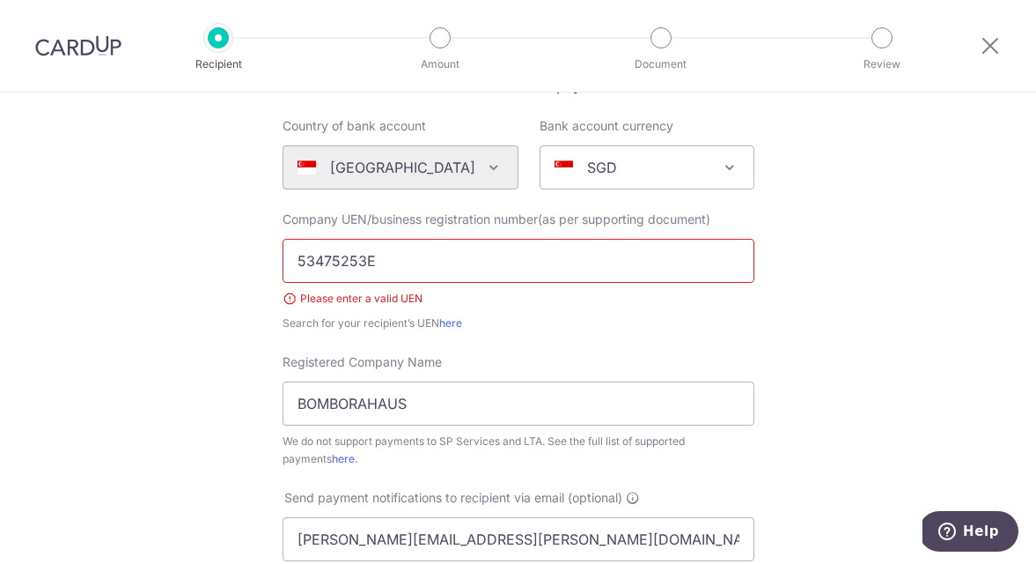
click at [300, 264] on input "53475253E" at bounding box center [519, 261] width 472 height 44
type input "53475253E"
click at [831, 328] on div "Who would you like to pay? Your recipient does not need a CardUp account to rec…" at bounding box center [518, 485] width 1036 height 1117
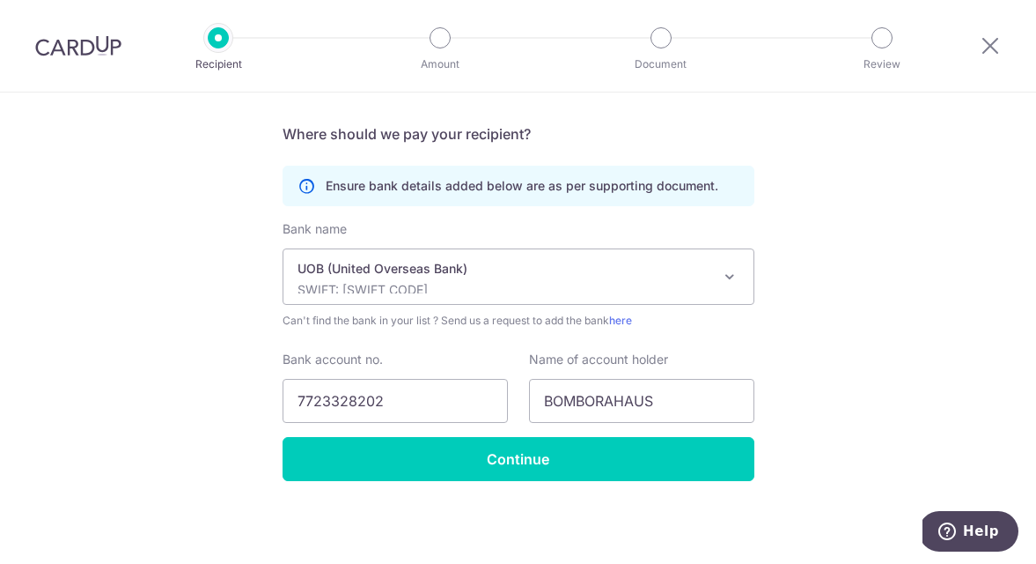
scroll to position [645, 0]
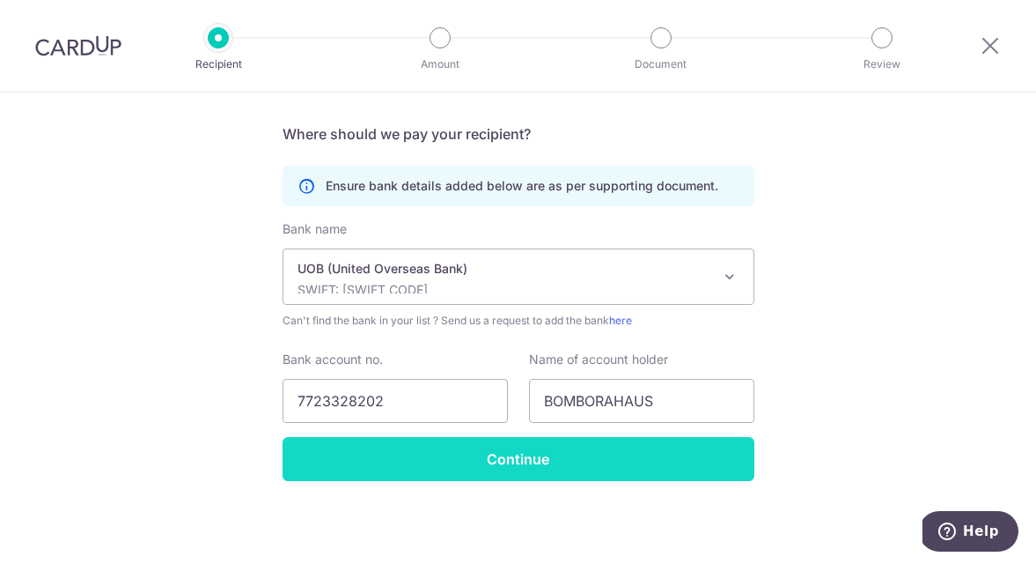
click at [596, 448] on input "Continue" at bounding box center [519, 459] width 472 height 44
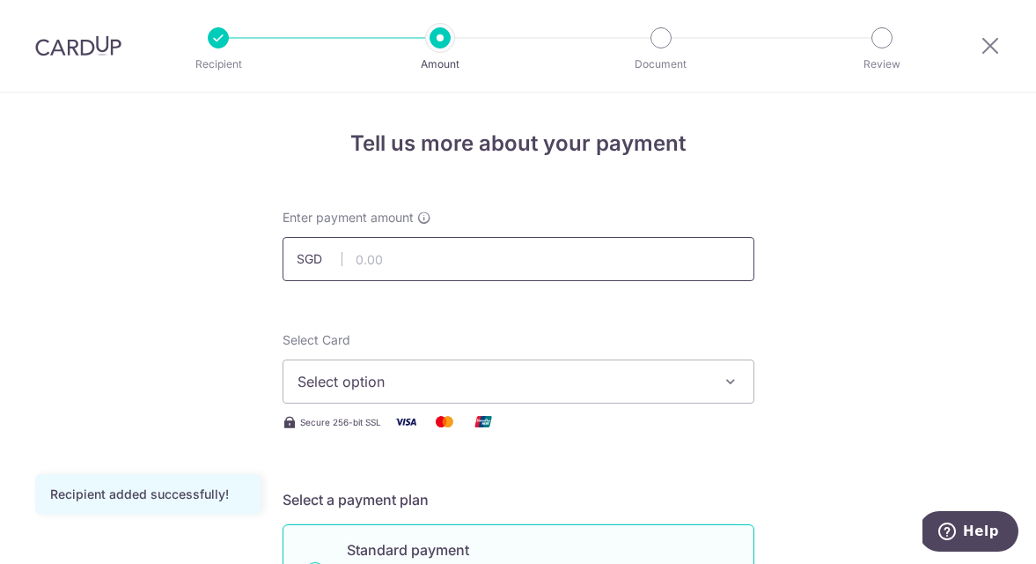
click at [559, 263] on input "text" at bounding box center [519, 259] width 472 height 44
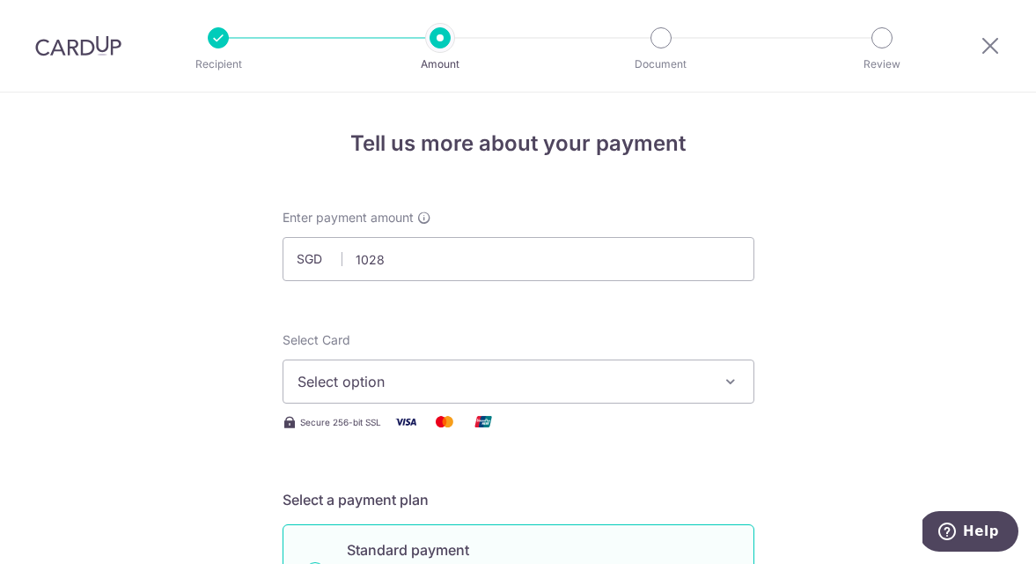
type input "1,028.00"
click at [486, 364] on button "Select option" at bounding box center [519, 381] width 472 height 44
click at [480, 424] on span "Add credit card" at bounding box center [534, 431] width 410 height 18
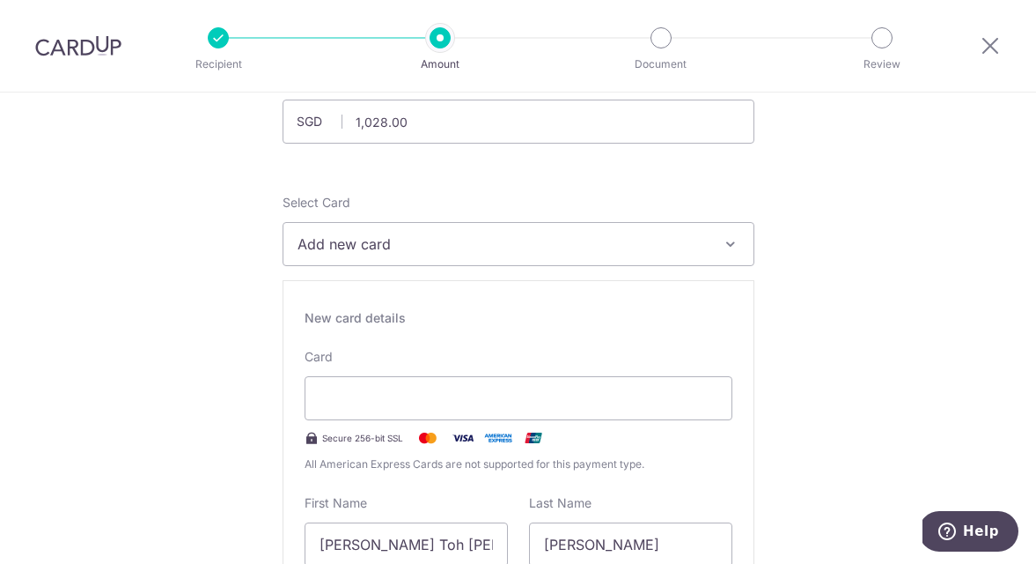
scroll to position [159, 0]
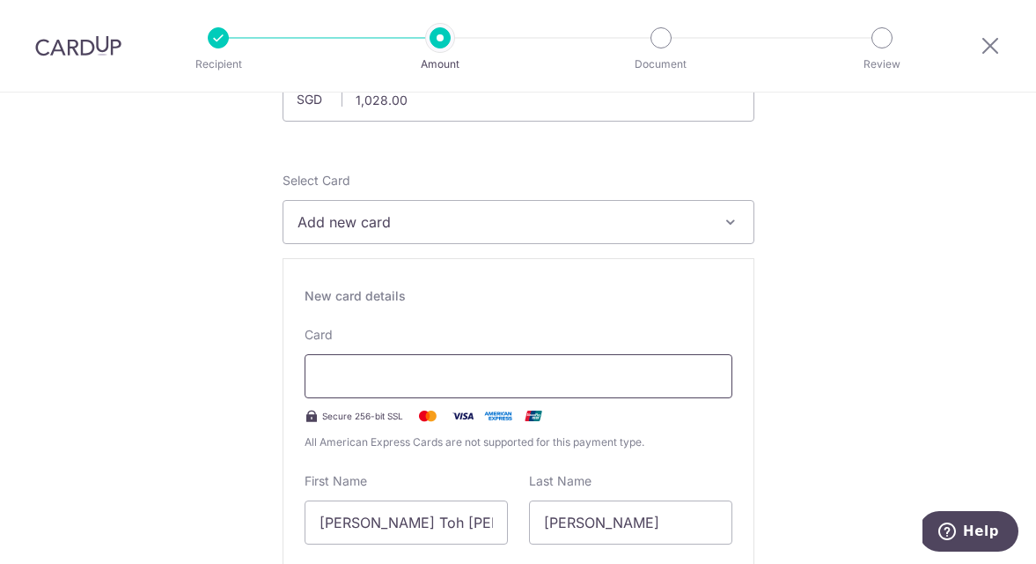
click at [433, 363] on div at bounding box center [519, 376] width 428 height 44
click at [542, 301] on div "New card details" at bounding box center [519, 296] width 428 height 18
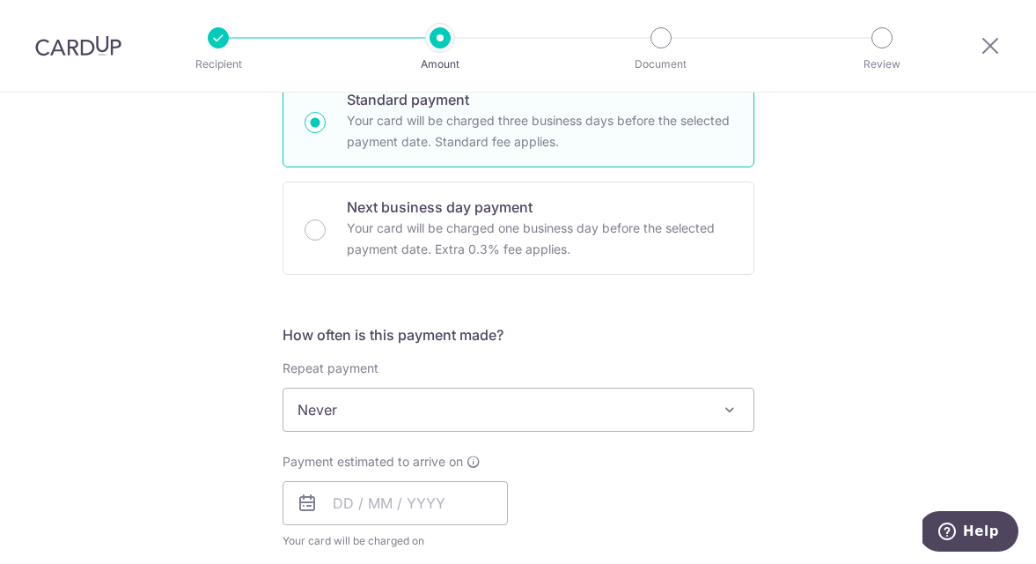
scroll to position [918, 0]
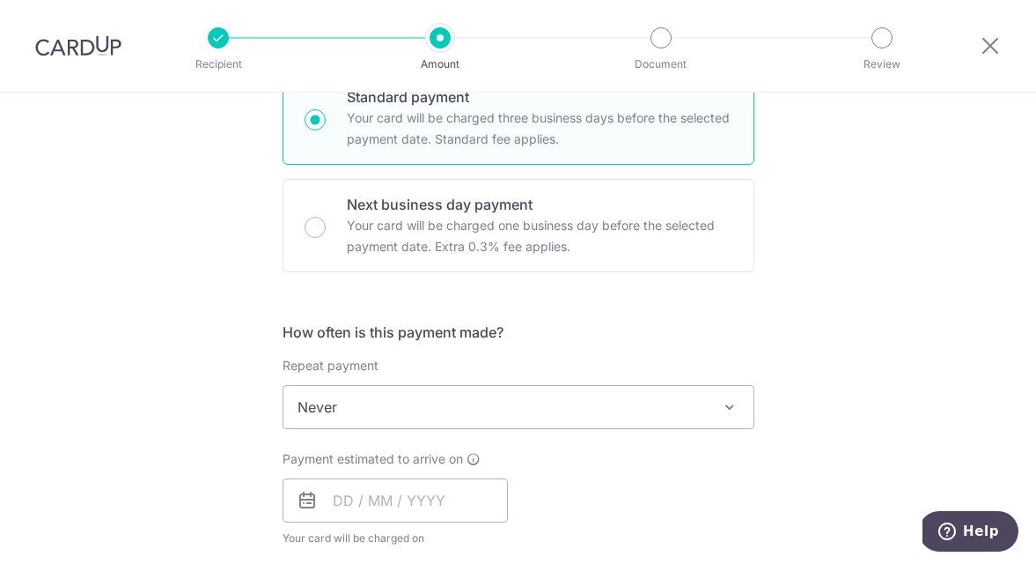
click at [442, 417] on span "Never" at bounding box center [519, 407] width 470 height 42
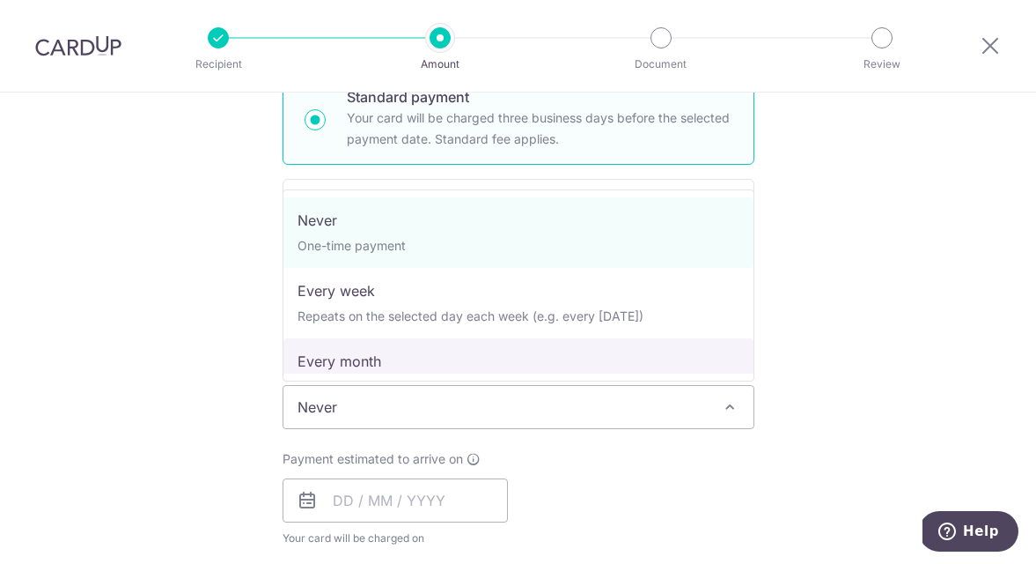
click at [173, 356] on div "Tell us more about your payment Enter payment amount SGD 1,028.00 1028.00 Recip…" at bounding box center [518, 203] width 1036 height 2059
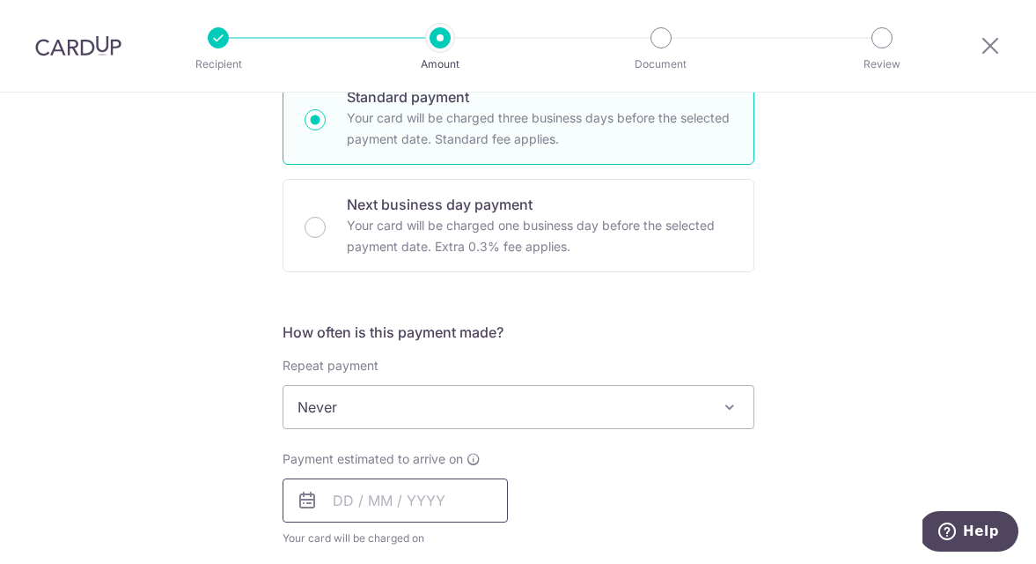
click at [331, 500] on input "text" at bounding box center [395, 500] width 225 height 44
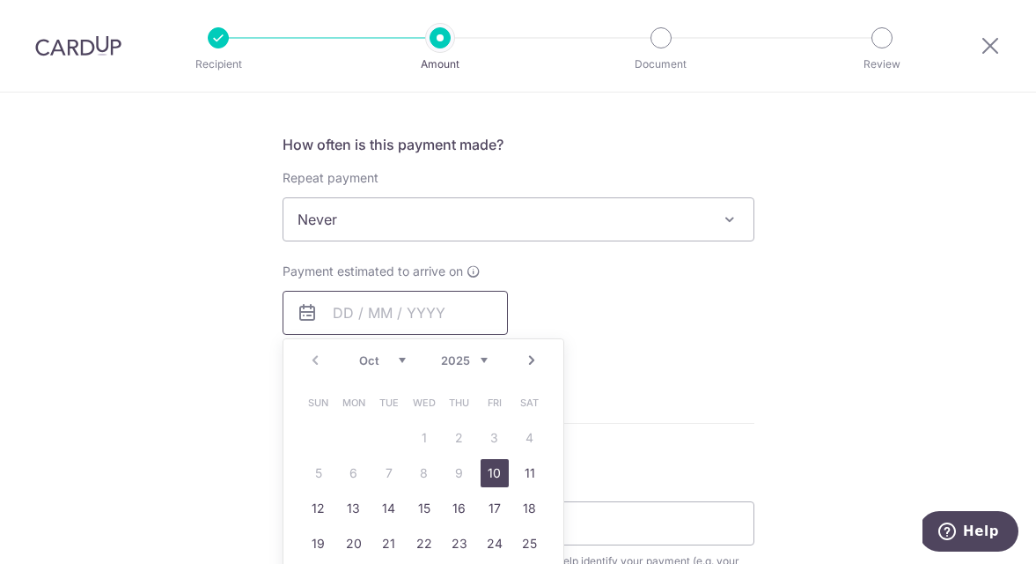
scroll to position [1122, 0]
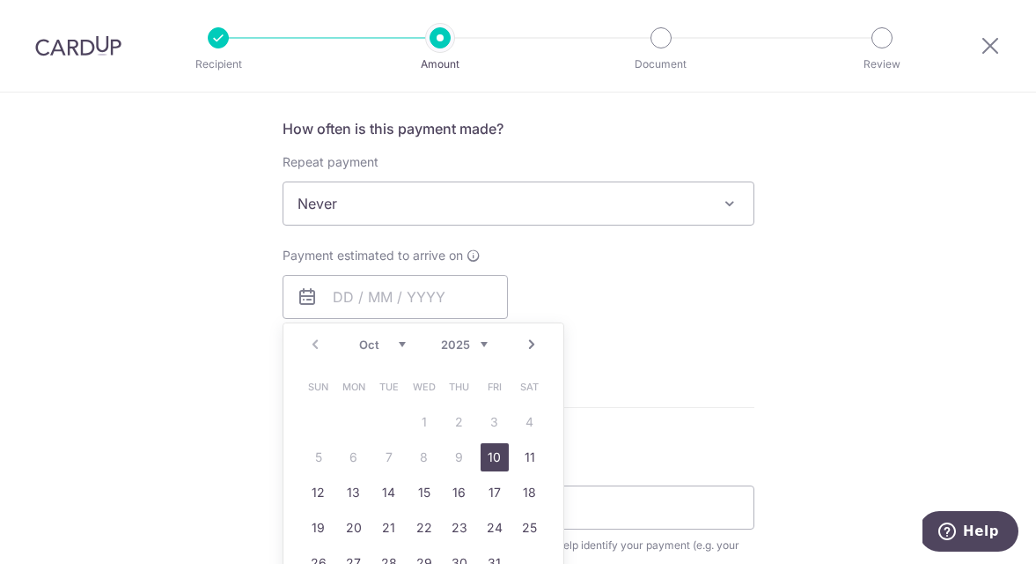
click at [502, 451] on link "10" at bounding box center [495, 457] width 28 height 28
type input "[DATE]"
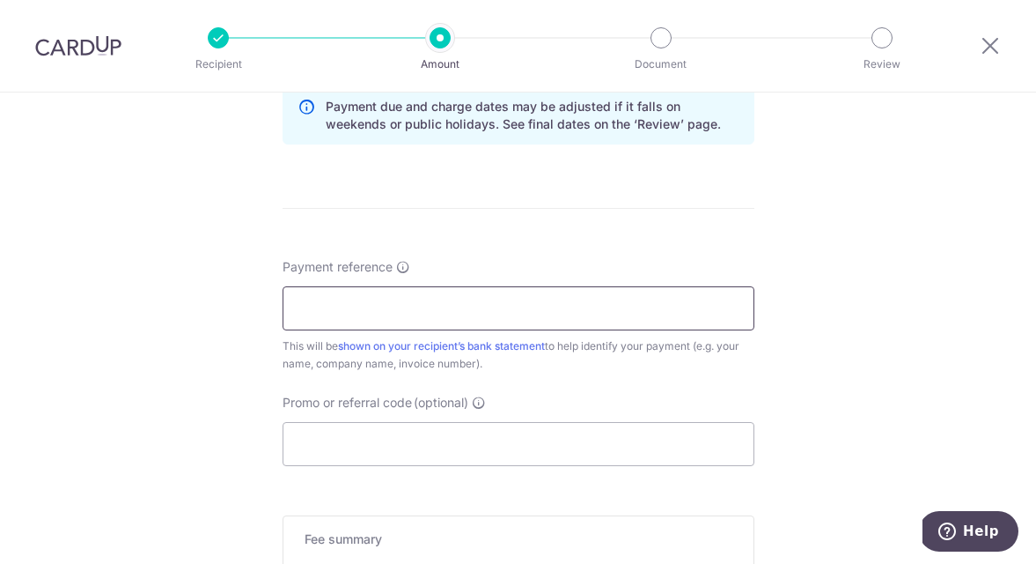
scroll to position [1397, 0]
click at [524, 316] on input "Payment reference" at bounding box center [519, 305] width 472 height 44
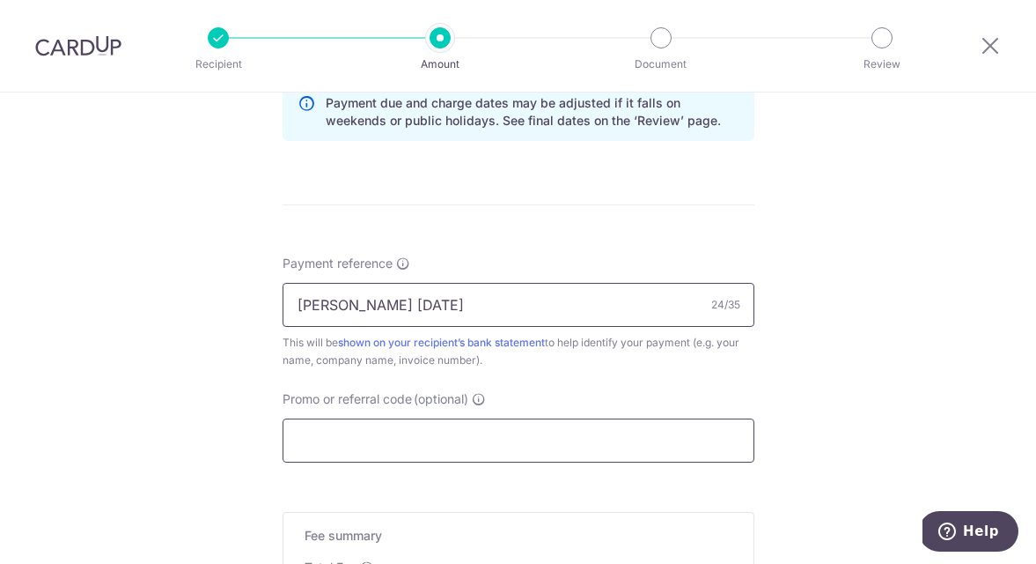
type input "[PERSON_NAME] [DATE]"
click at [483, 436] on input "Promo or referral code (optional)" at bounding box center [519, 440] width 472 height 44
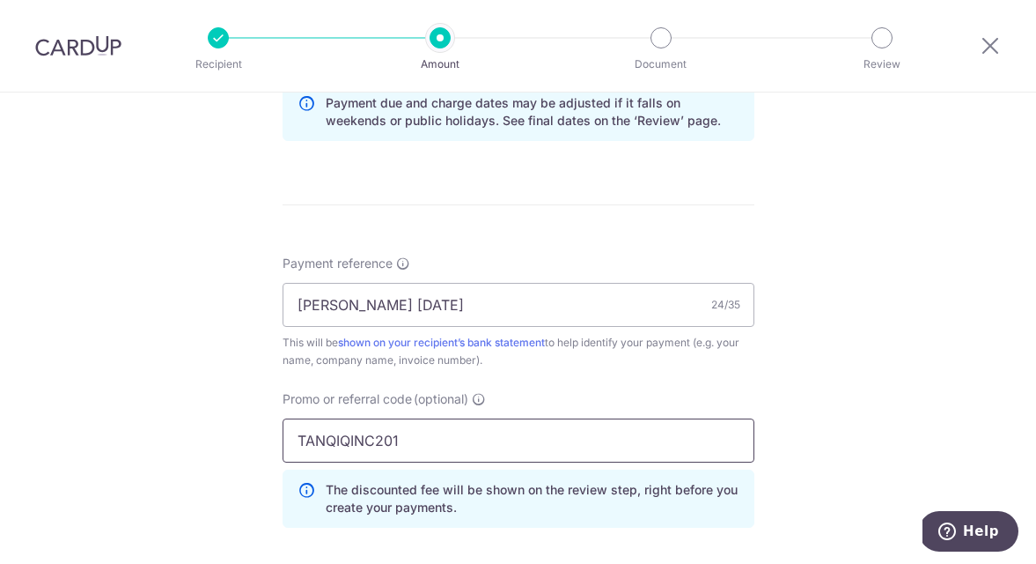
type input "TANQIQINC201"
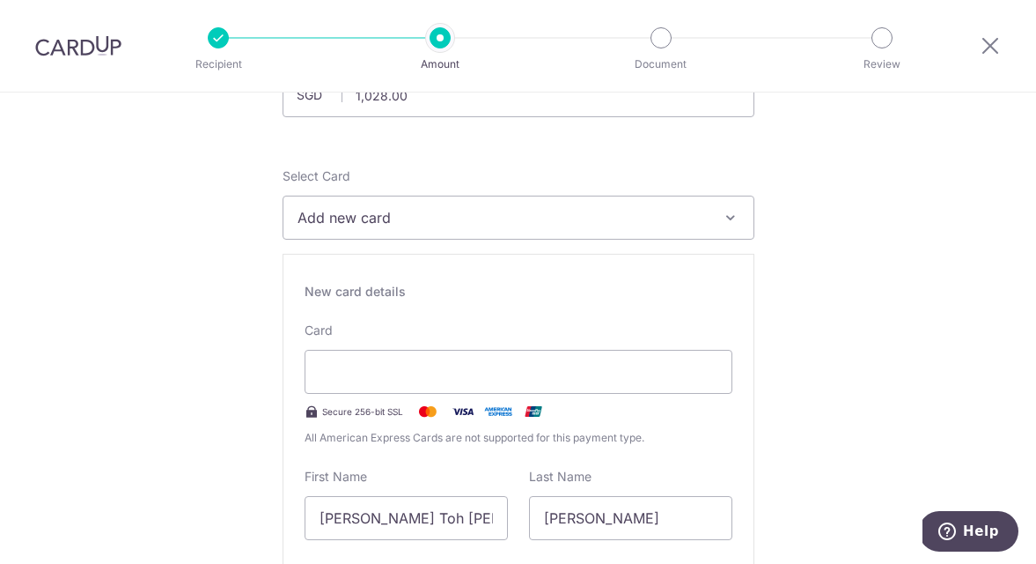
scroll to position [146, 0]
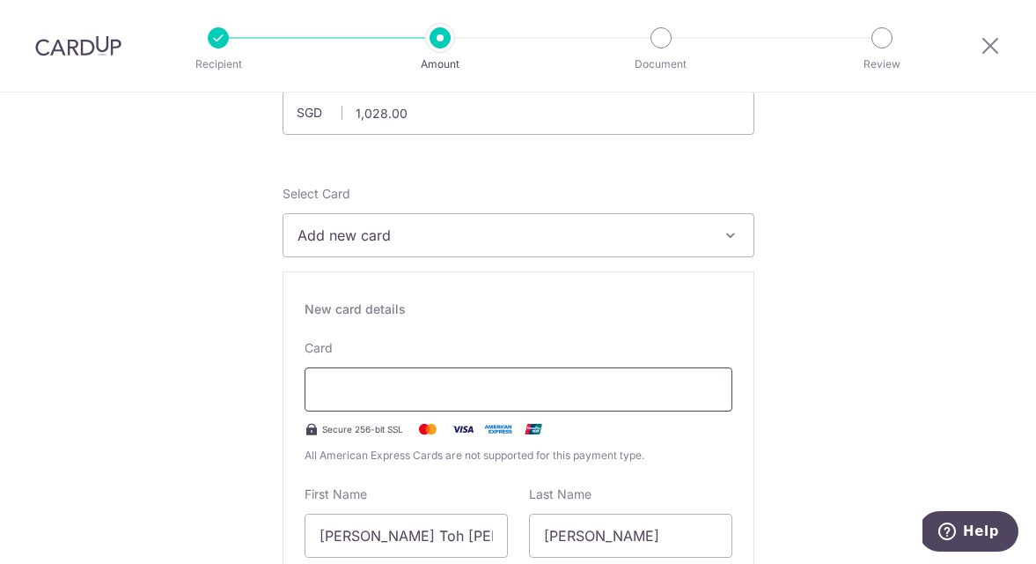
click at [404, 403] on div at bounding box center [519, 389] width 428 height 44
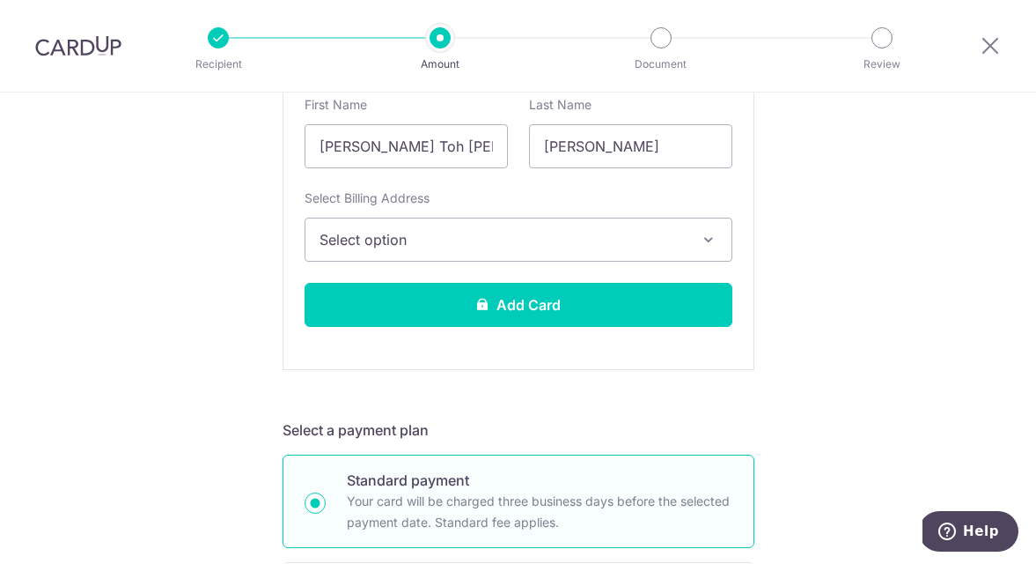
scroll to position [550, 0]
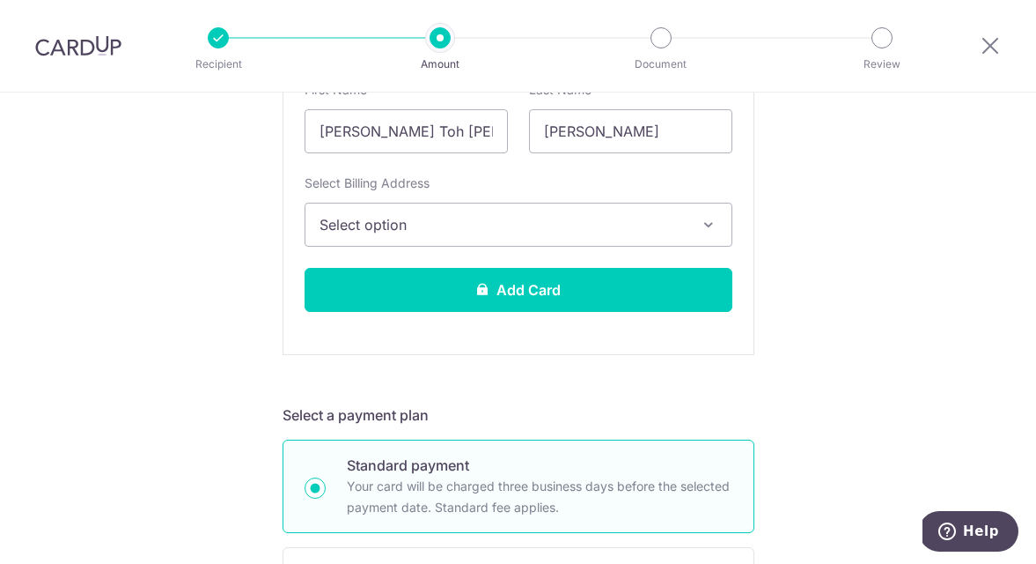
click at [623, 235] on button "Select option" at bounding box center [519, 225] width 428 height 44
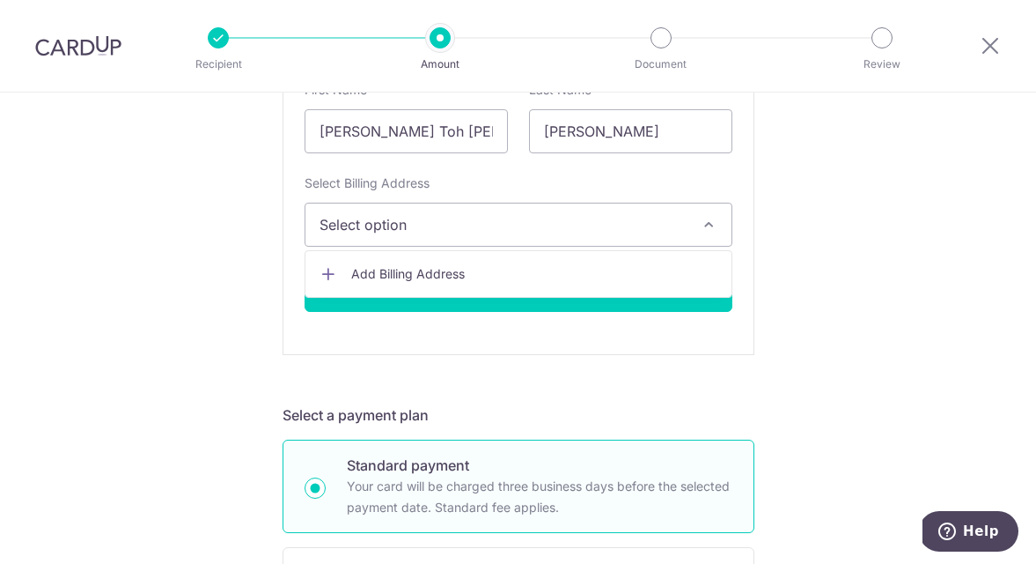
click at [606, 230] on span "Select option" at bounding box center [503, 224] width 366 height 21
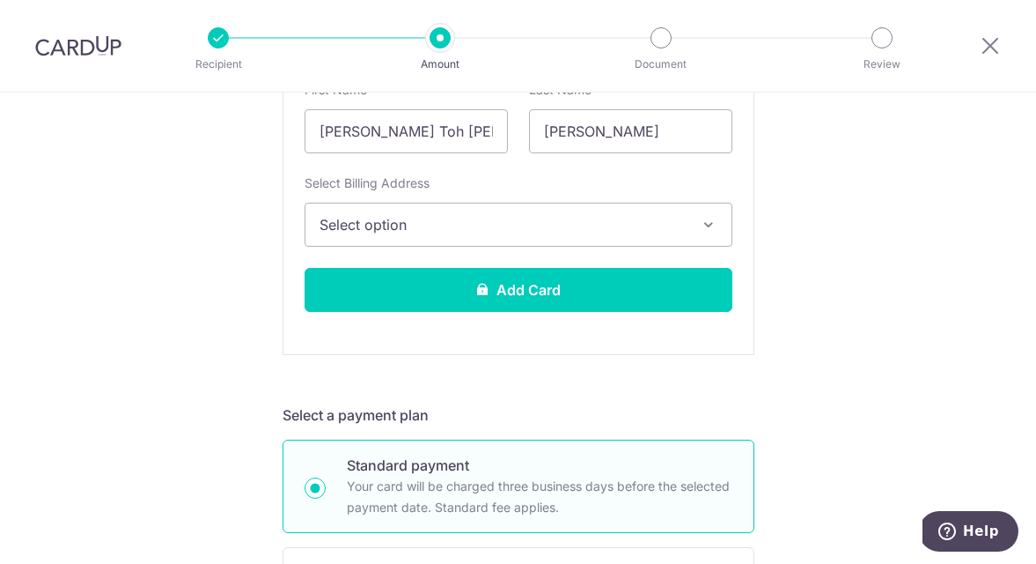
click at [585, 235] on button "Select option" at bounding box center [519, 225] width 428 height 44
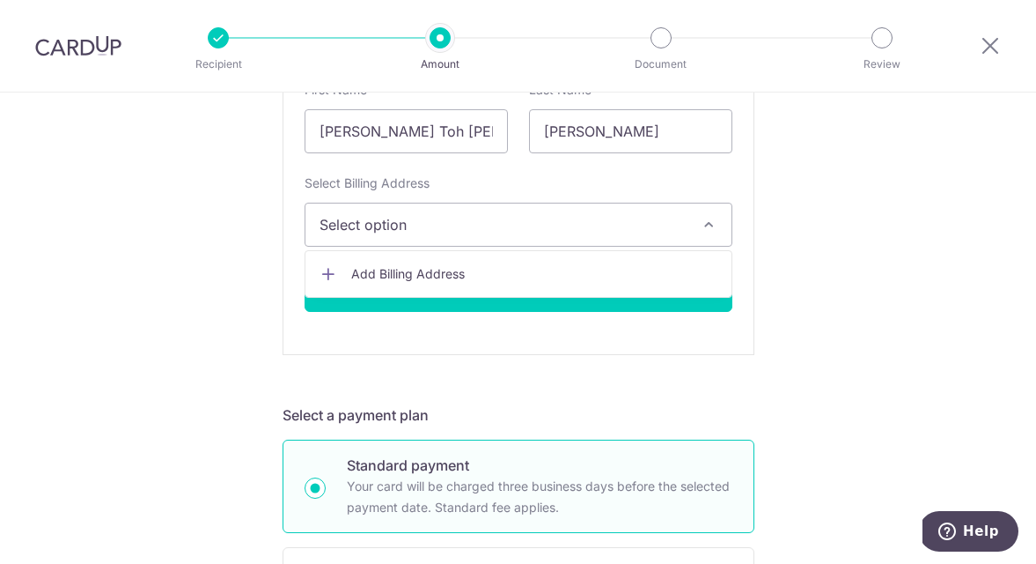
click at [535, 282] on span "Add Billing Address" at bounding box center [534, 274] width 366 height 18
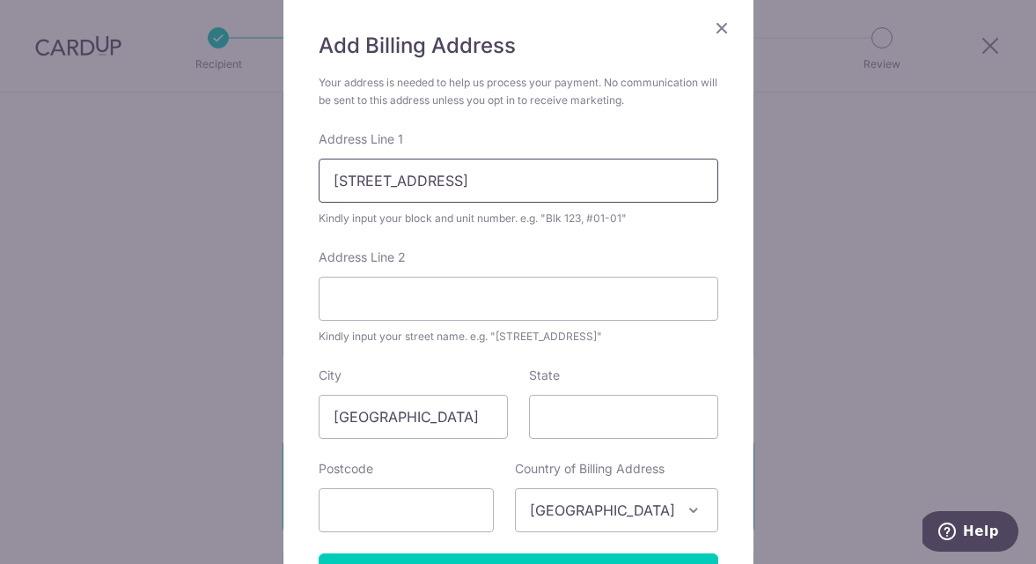
scroll to position [145, 0]
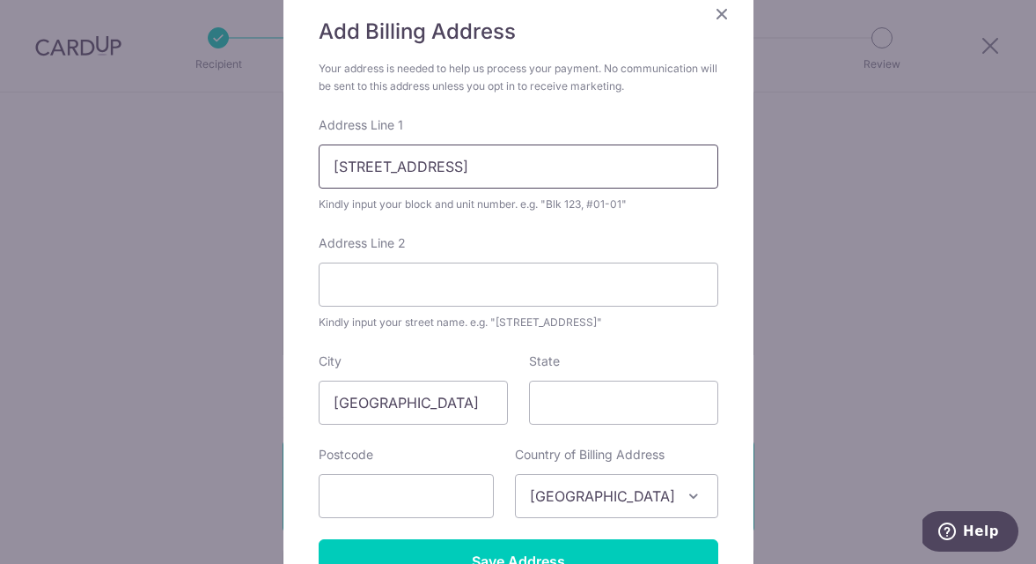
type input "28 LINDEN DRIVE"
click at [568, 361] on div "State" at bounding box center [623, 388] width 189 height 72
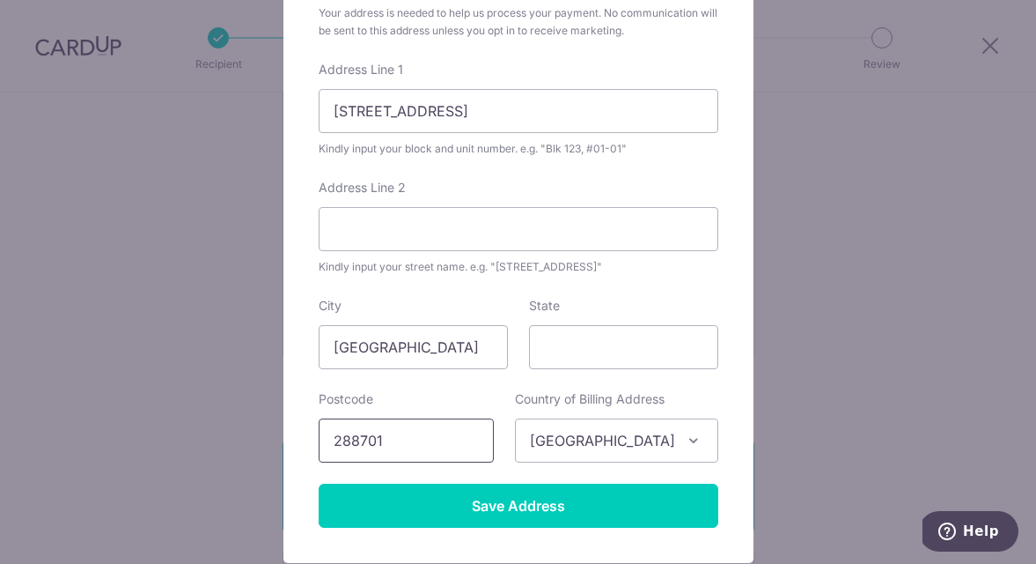
scroll to position [216, 0]
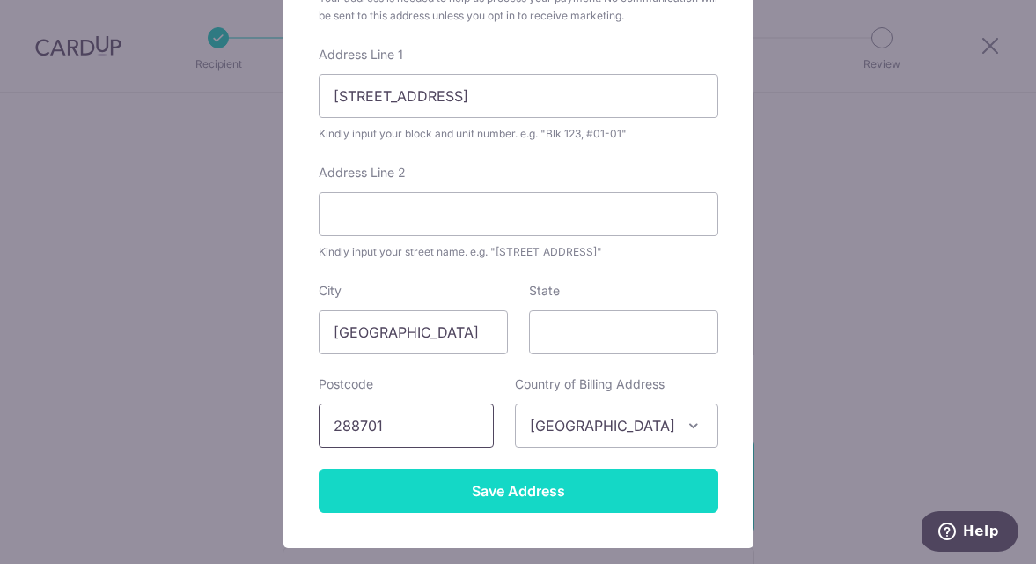
type input "288701"
click at [526, 483] on input "Save Address" at bounding box center [519, 490] width 400 height 44
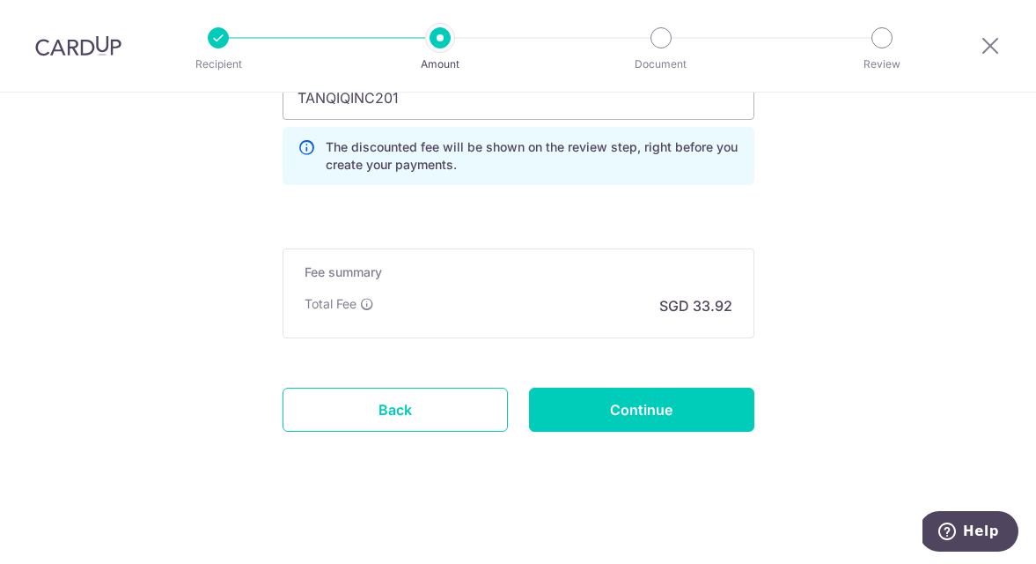
scroll to position [1739, 0]
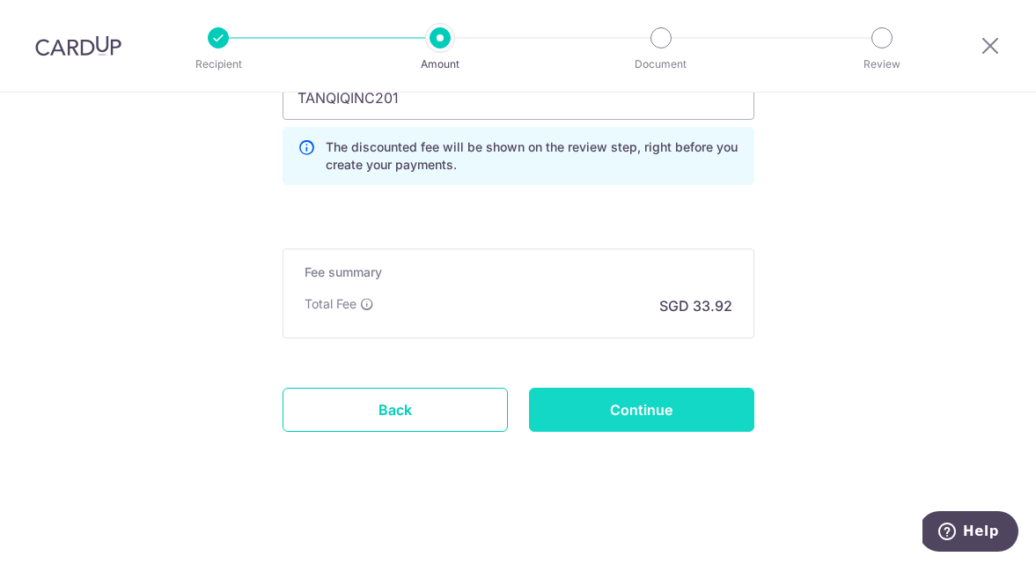
click at [659, 414] on input "Continue" at bounding box center [641, 409] width 225 height 44
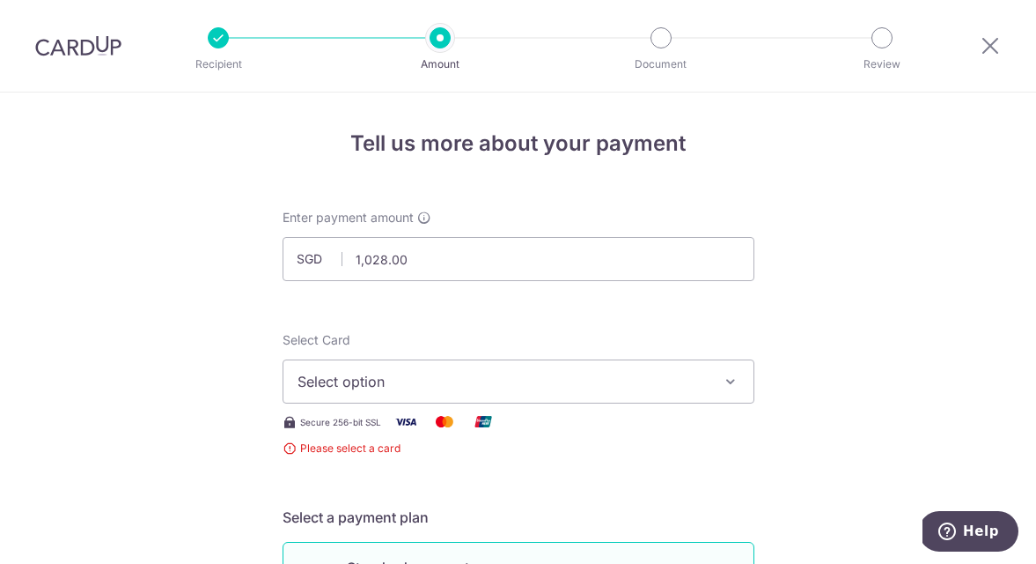
click at [515, 376] on span "Select option" at bounding box center [503, 381] width 410 height 21
click at [459, 436] on span "Add credit card" at bounding box center [534, 431] width 410 height 18
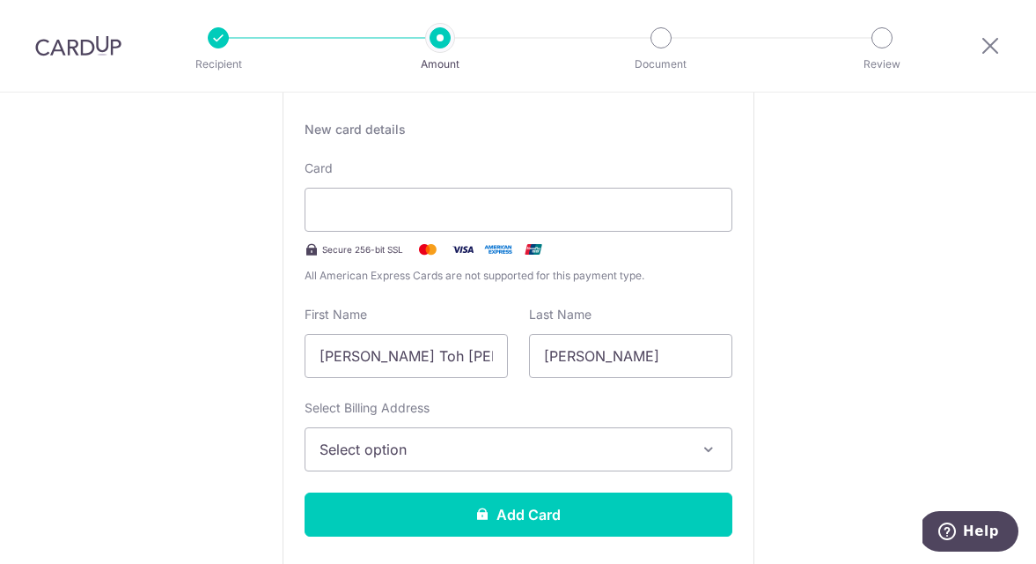
scroll to position [328, 0]
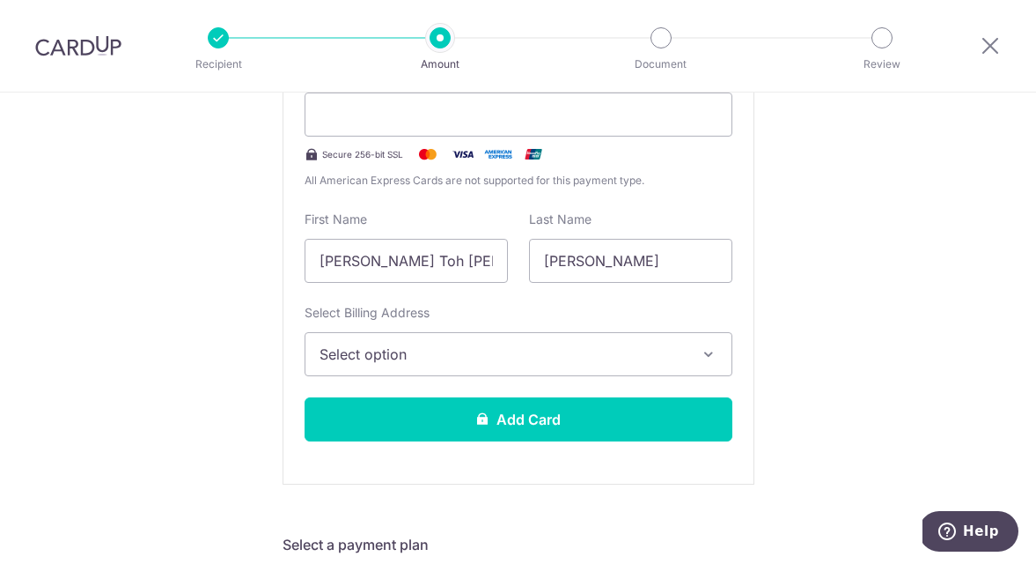
click at [537, 354] on span "Select option" at bounding box center [503, 353] width 366 height 21
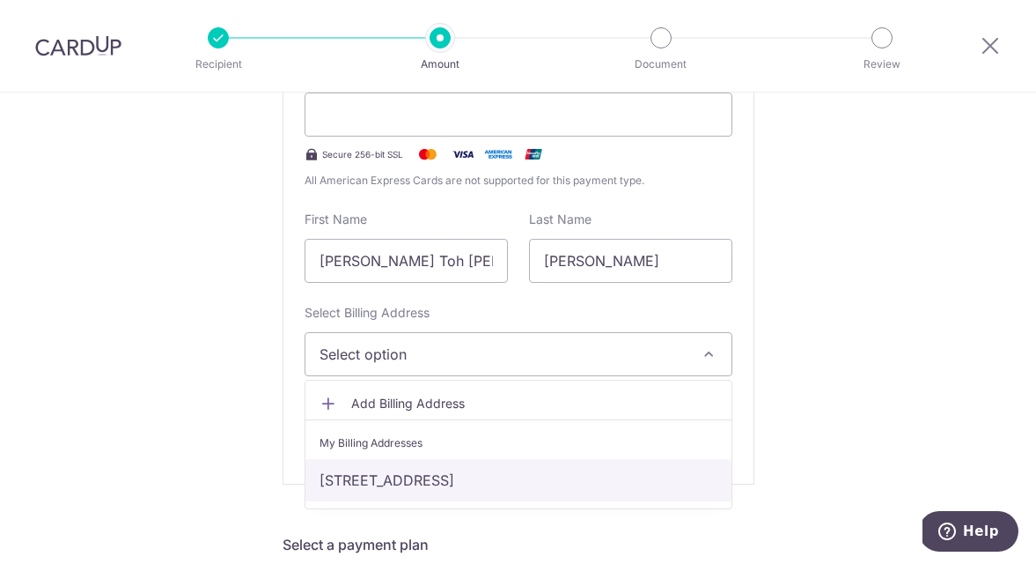
click at [458, 473] on link "28 LINDEN DRIVE, Singapore, Singapore-288701" at bounding box center [519, 480] width 426 height 42
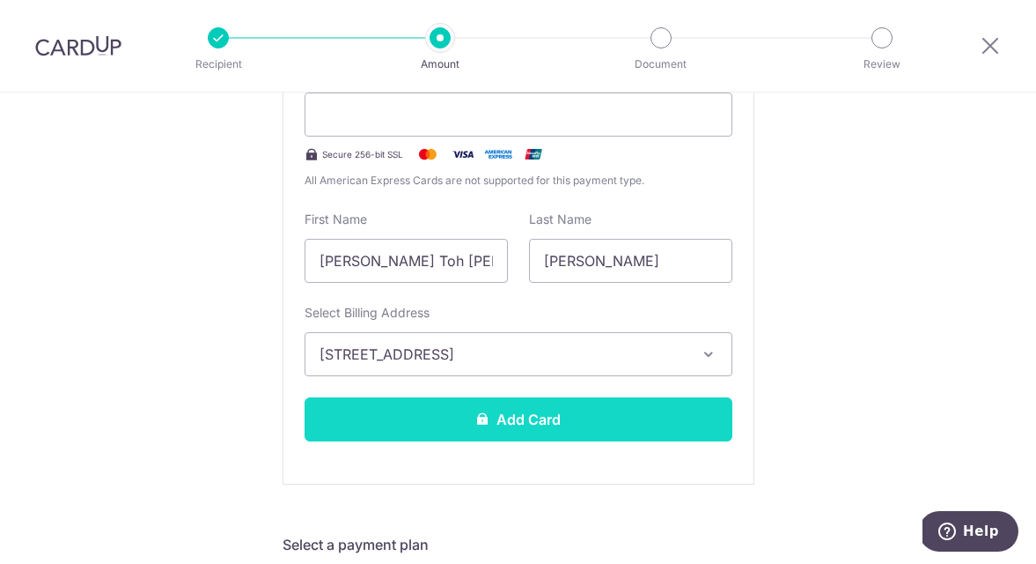
click at [519, 409] on button "Add Card" at bounding box center [519, 419] width 428 height 44
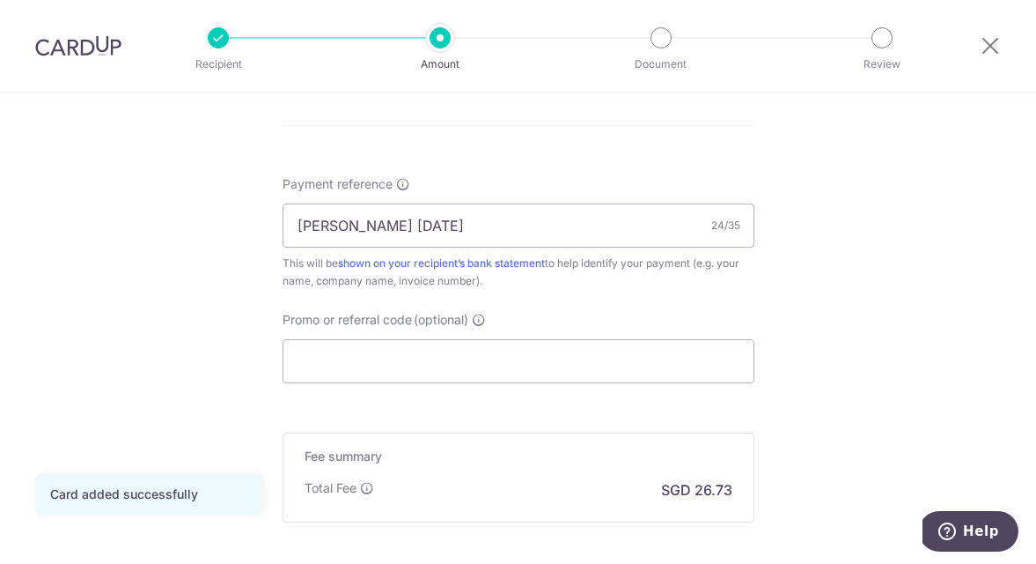
scroll to position [1012, 0]
click at [630, 329] on div "Promo or referral code (optional) The discounted fee will be shown on the revie…" at bounding box center [519, 345] width 472 height 72
click at [630, 368] on input "Promo or referral code (optional)" at bounding box center [519, 359] width 472 height 44
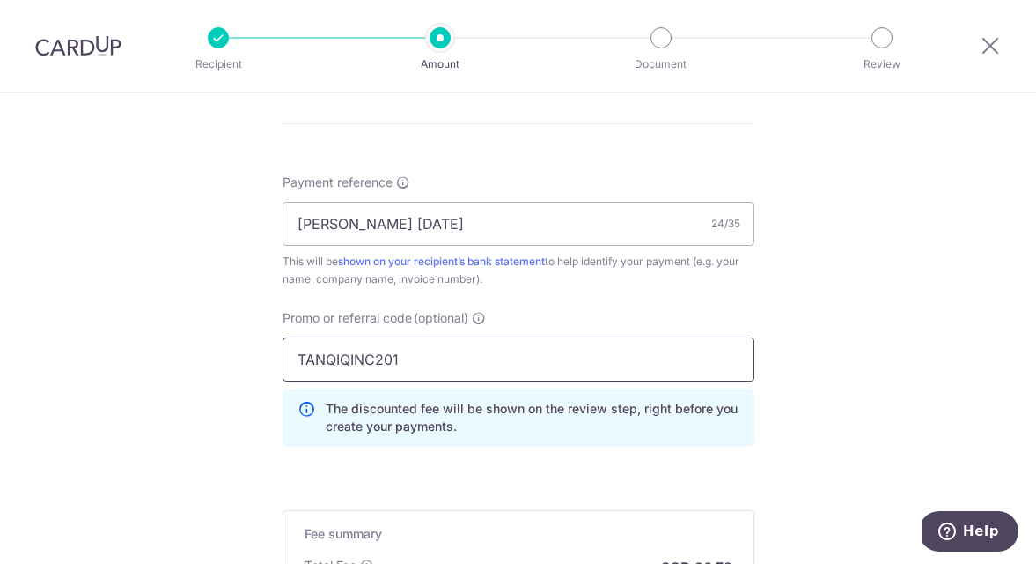
type input "TANQIQINC201"
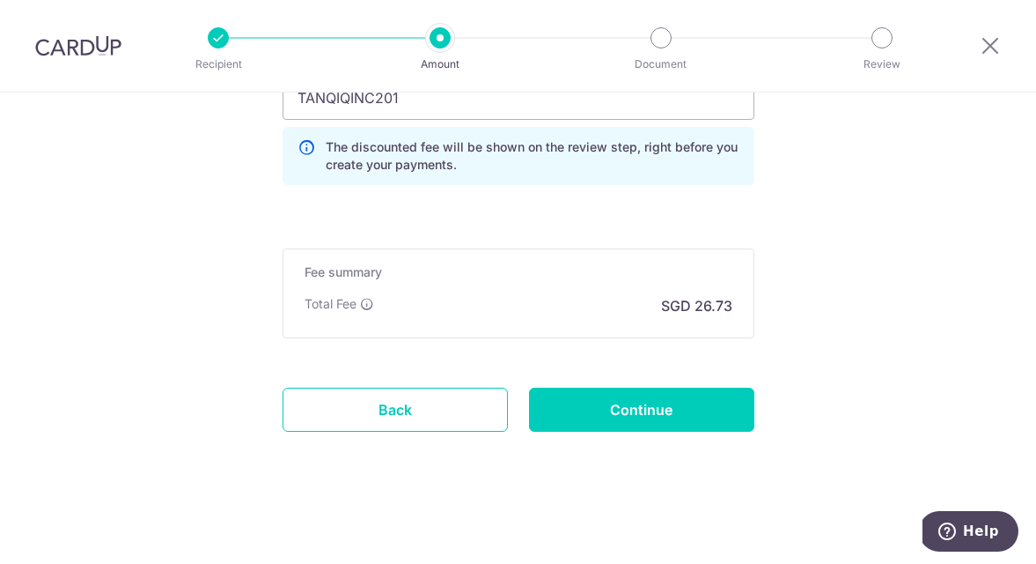
scroll to position [1273, 0]
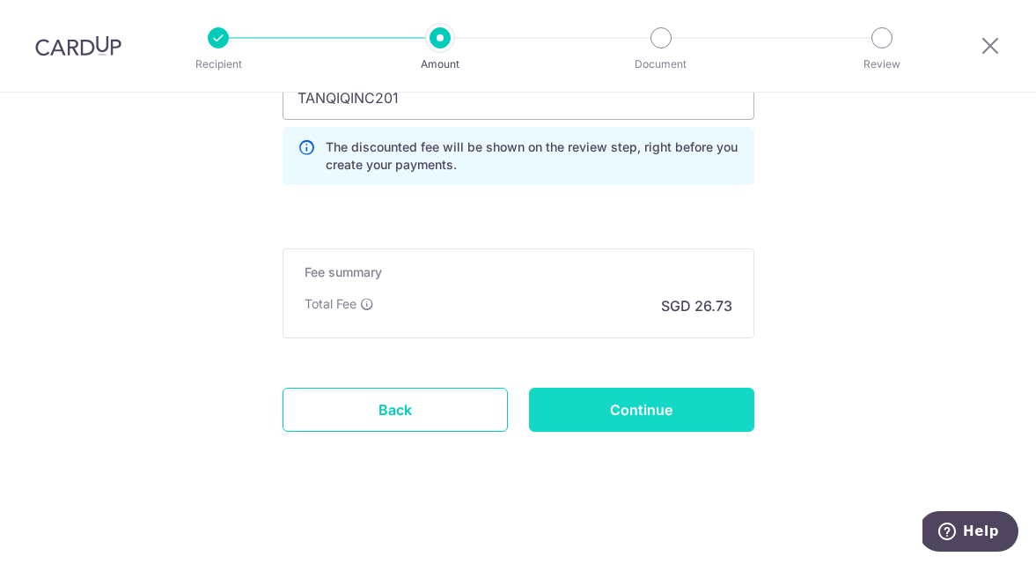
click at [660, 417] on input "Continue" at bounding box center [641, 409] width 225 height 44
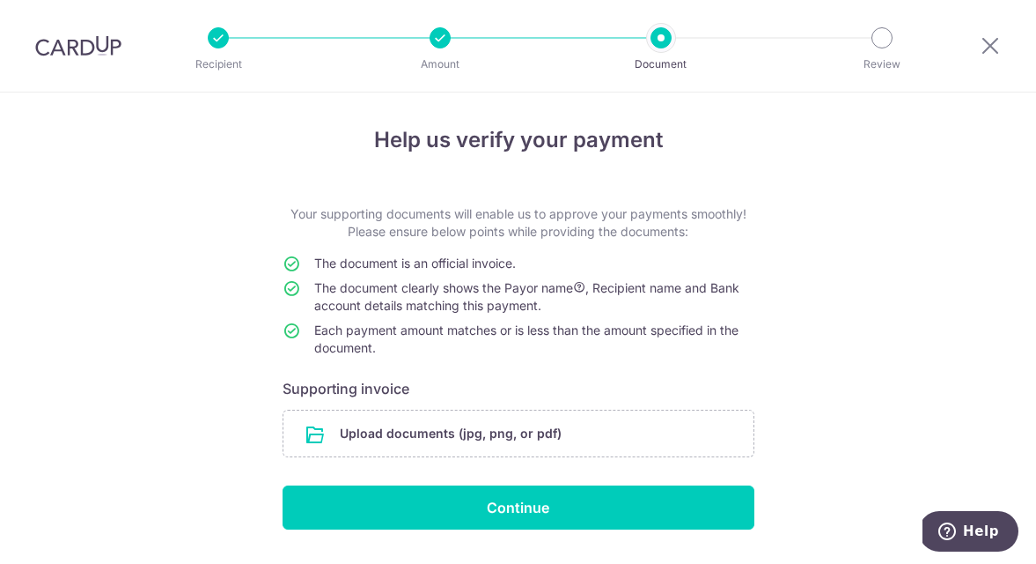
scroll to position [18, 0]
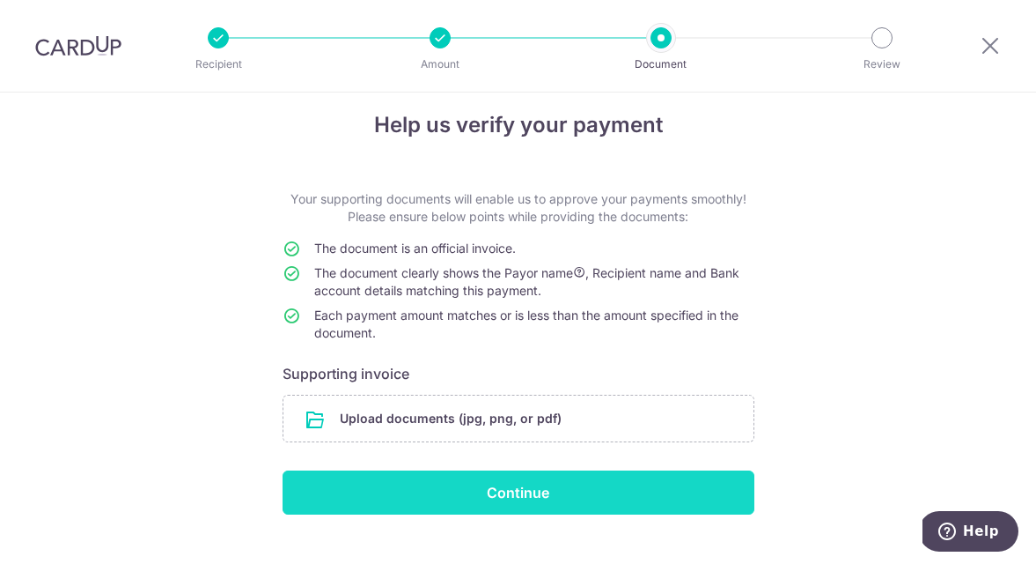
click at [557, 489] on input "Continue" at bounding box center [519, 492] width 472 height 44
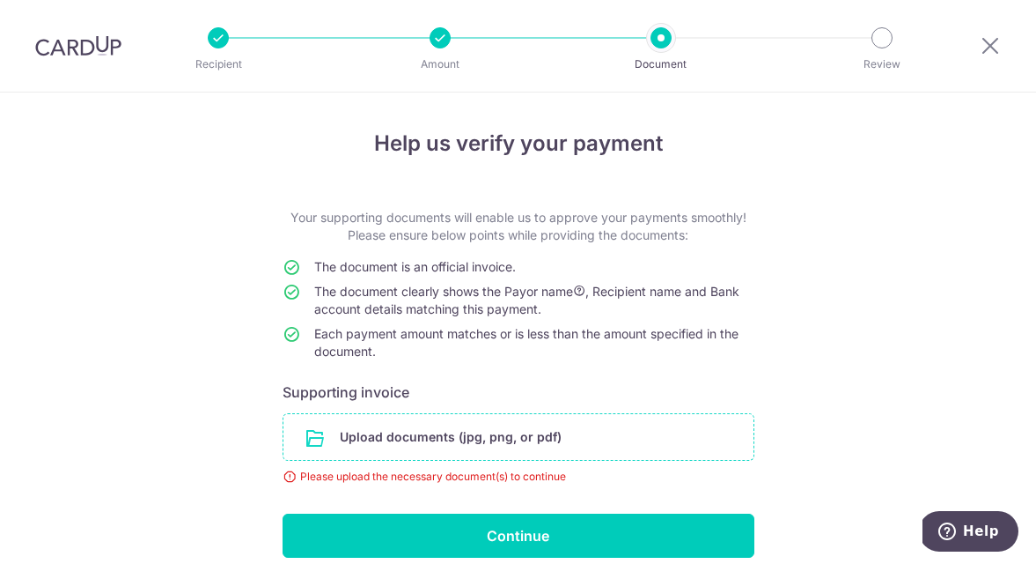
click at [535, 441] on input "file" at bounding box center [519, 437] width 470 height 46
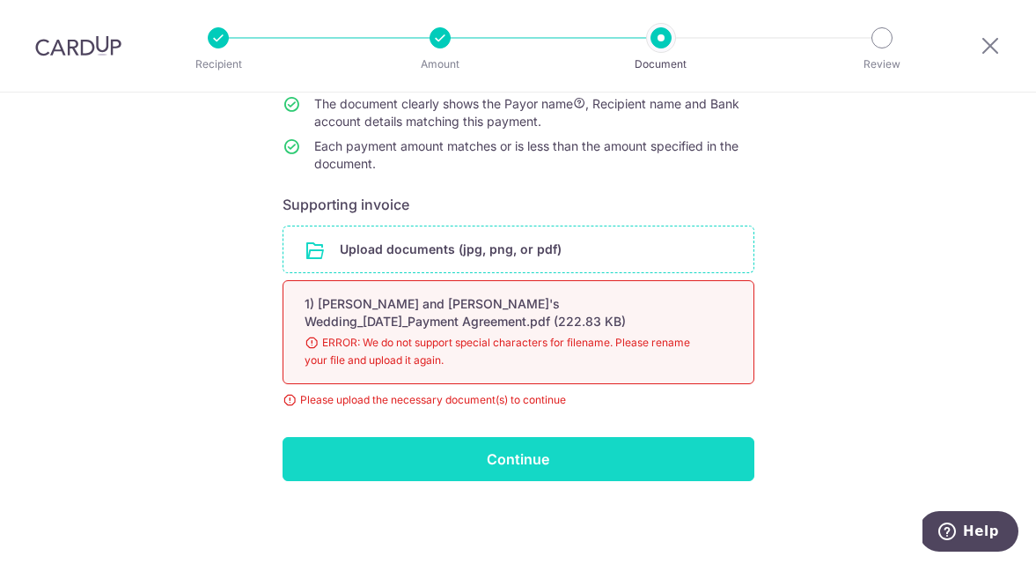
scroll to position [188, 0]
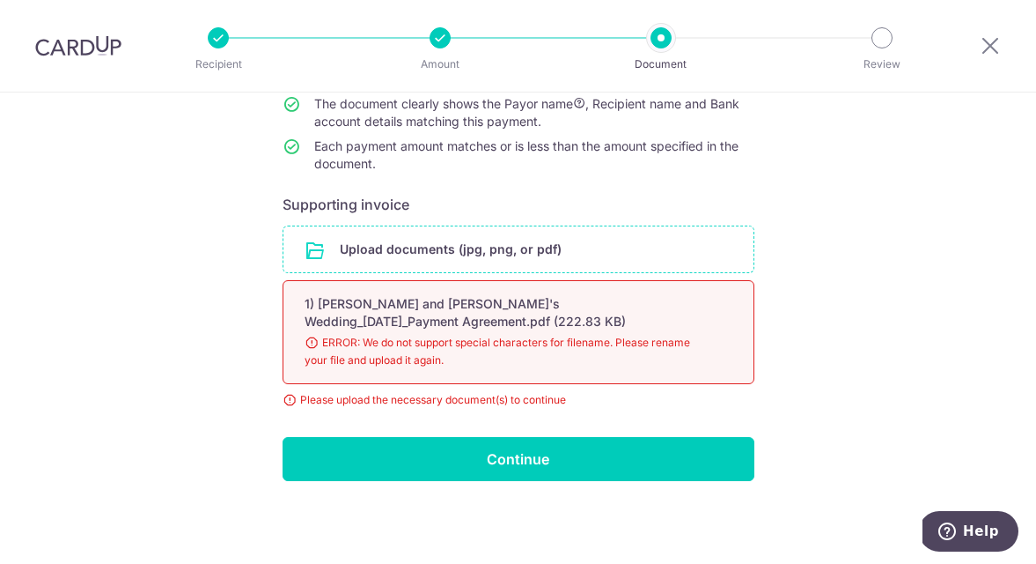
click at [518, 325] on div "1) [PERSON_NAME] and [PERSON_NAME]'s Wedding_[DATE]_Payment Agreement.pdf (222.…" at bounding box center [498, 312] width 386 height 35
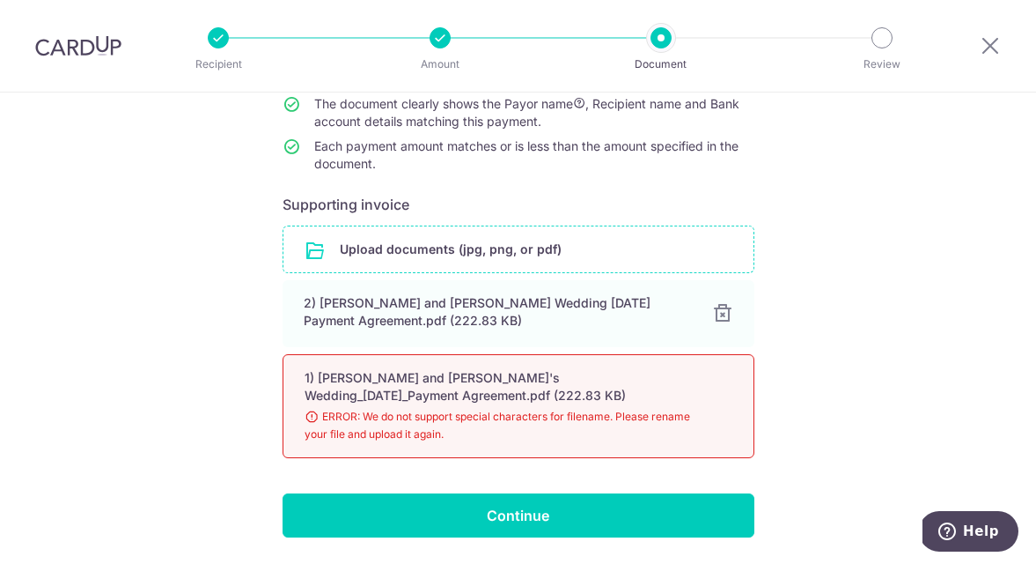
scroll to position [208, 0]
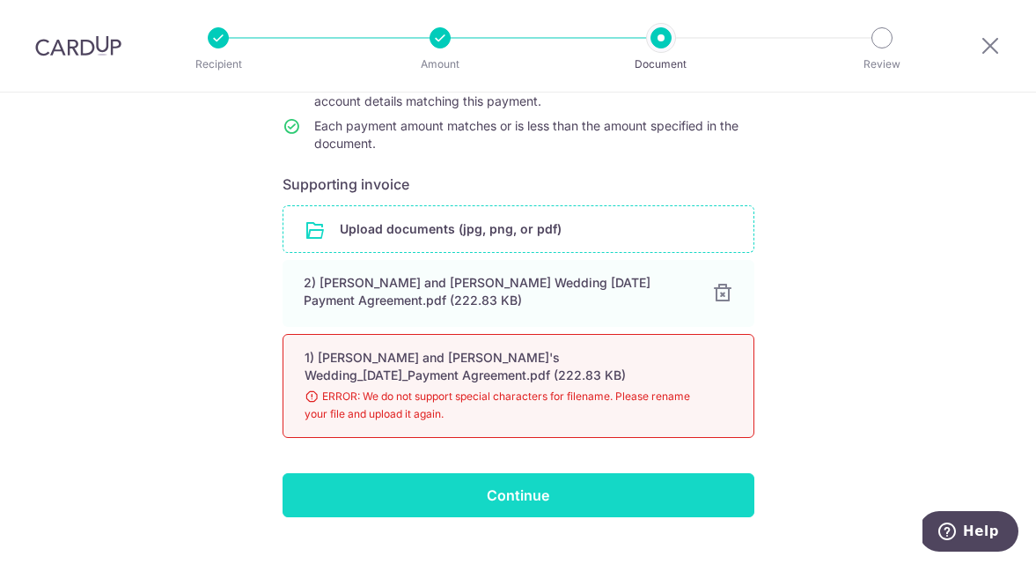
click at [610, 503] on input "Continue" at bounding box center [519, 495] width 472 height 44
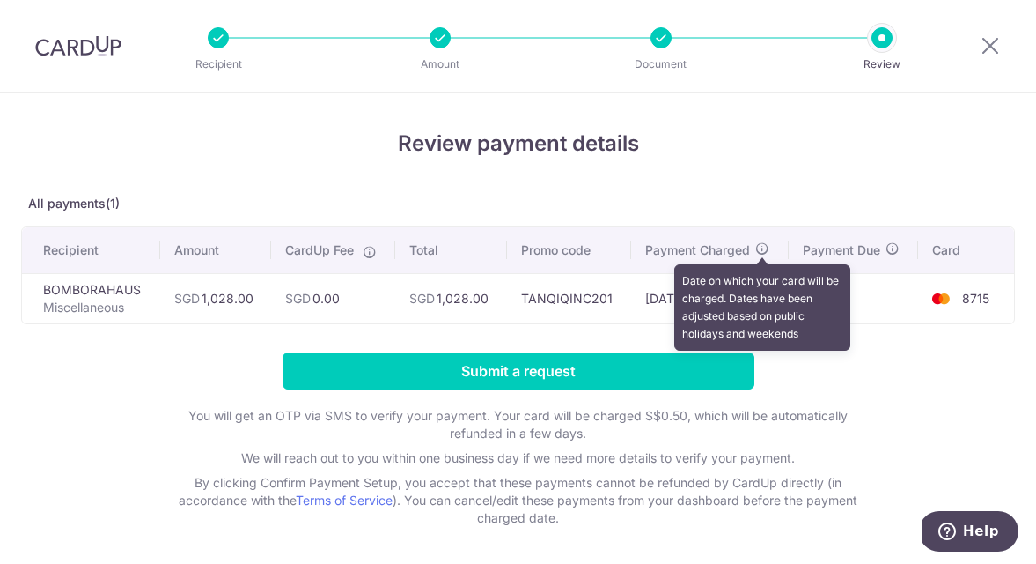
click at [762, 245] on icon at bounding box center [763, 248] width 14 height 14
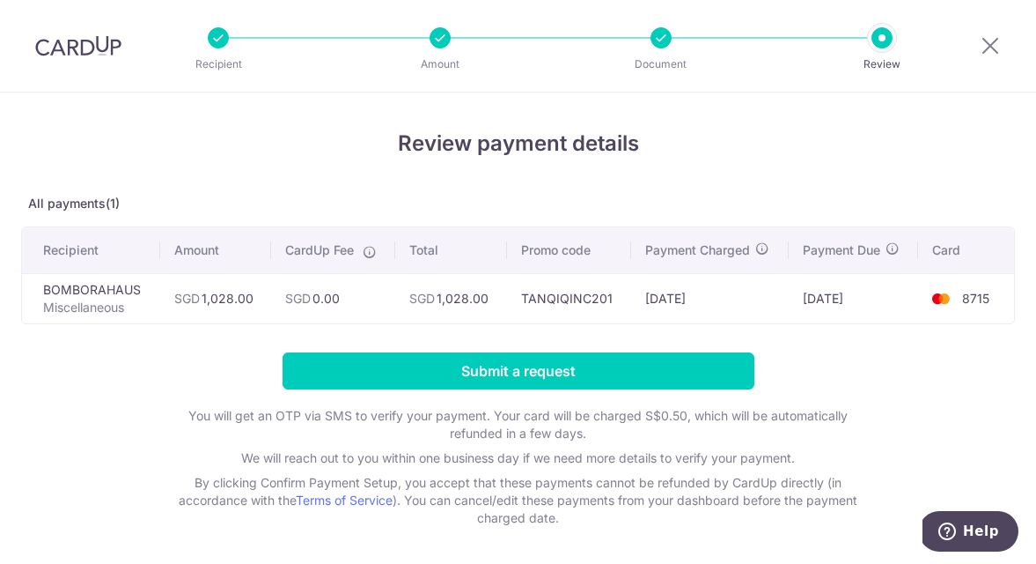
click at [571, 248] on th "Promo code" at bounding box center [569, 250] width 124 height 46
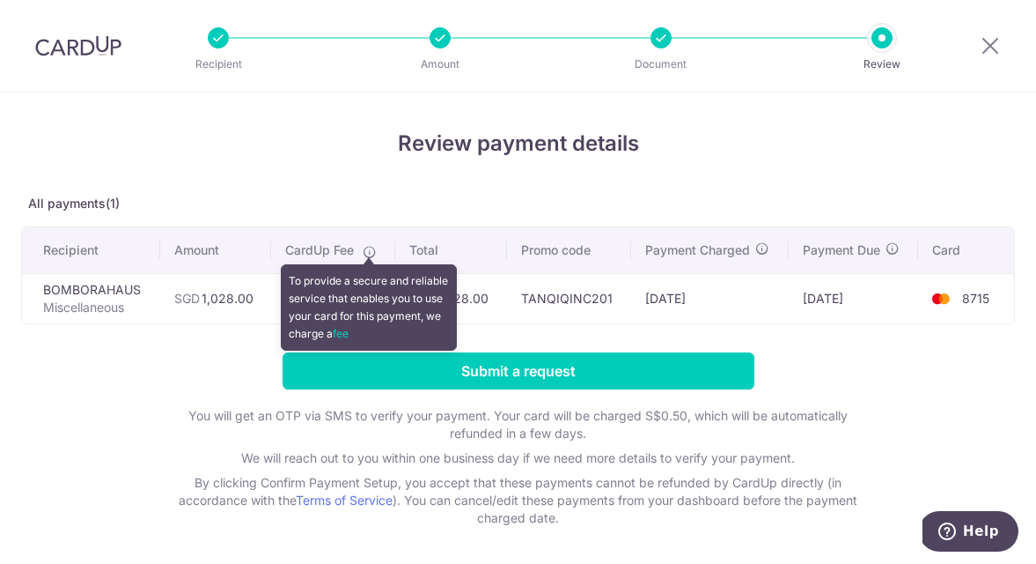
click at [365, 252] on icon at bounding box center [370, 252] width 14 height 14
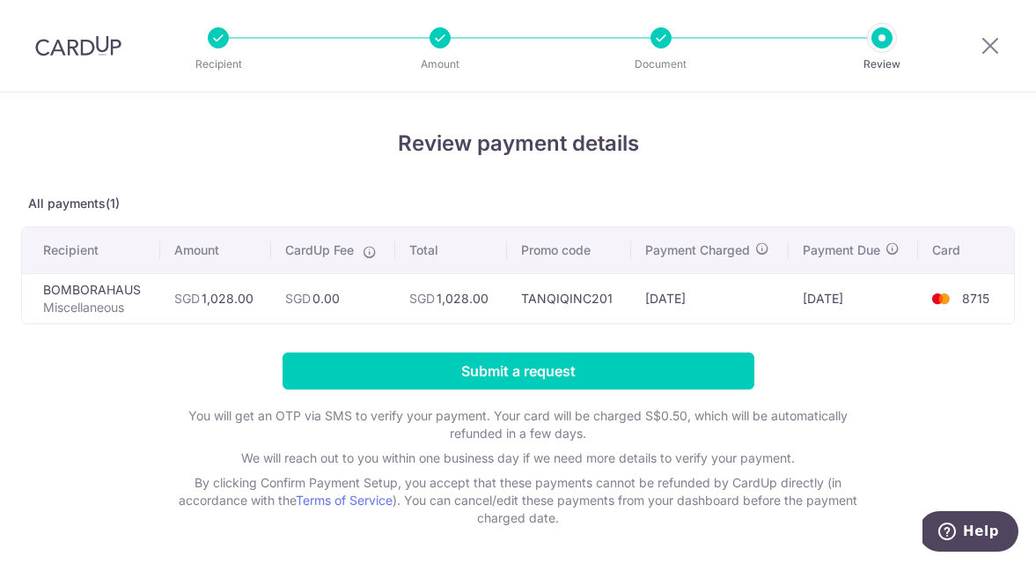
click at [588, 166] on div "Review payment details All payments(1) Recipient Amount CardUp Fee Total Promo …" at bounding box center [518, 327] width 994 height 399
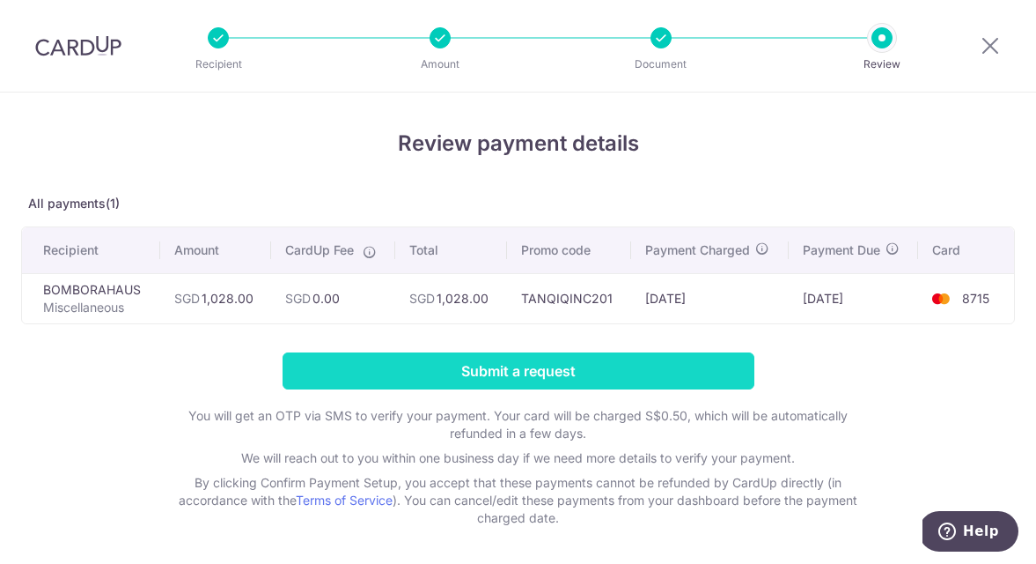
click at [540, 369] on input "Submit a request" at bounding box center [519, 370] width 472 height 37
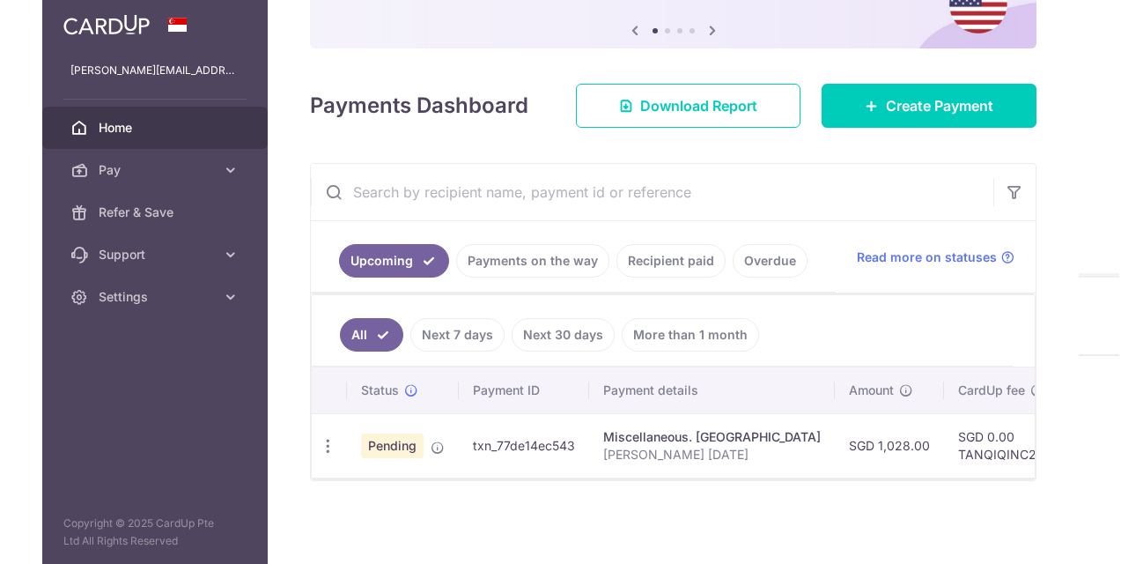
scroll to position [177, 0]
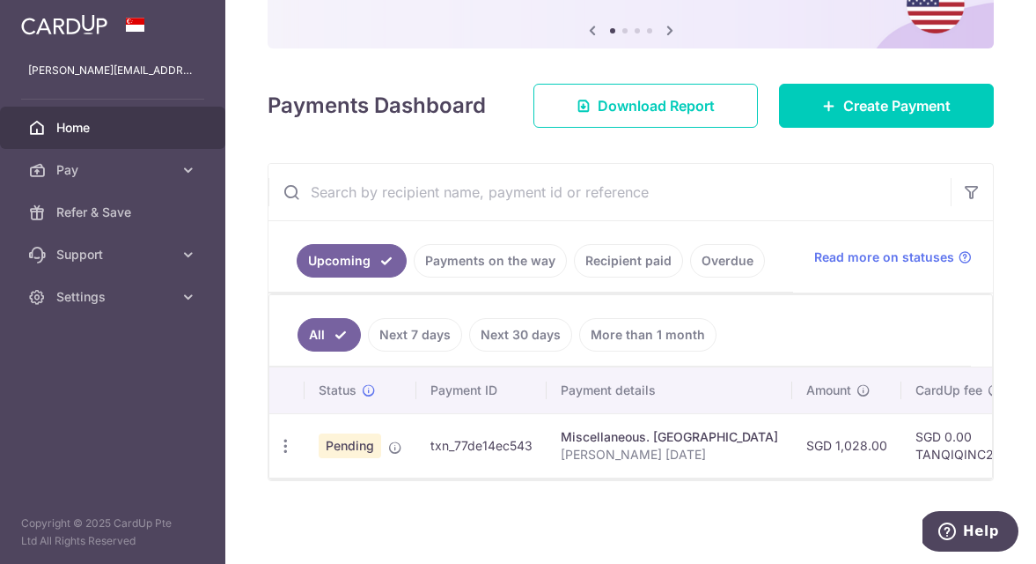
click at [506, 443] on td "txn_77de14ec543" at bounding box center [482, 445] width 130 height 64
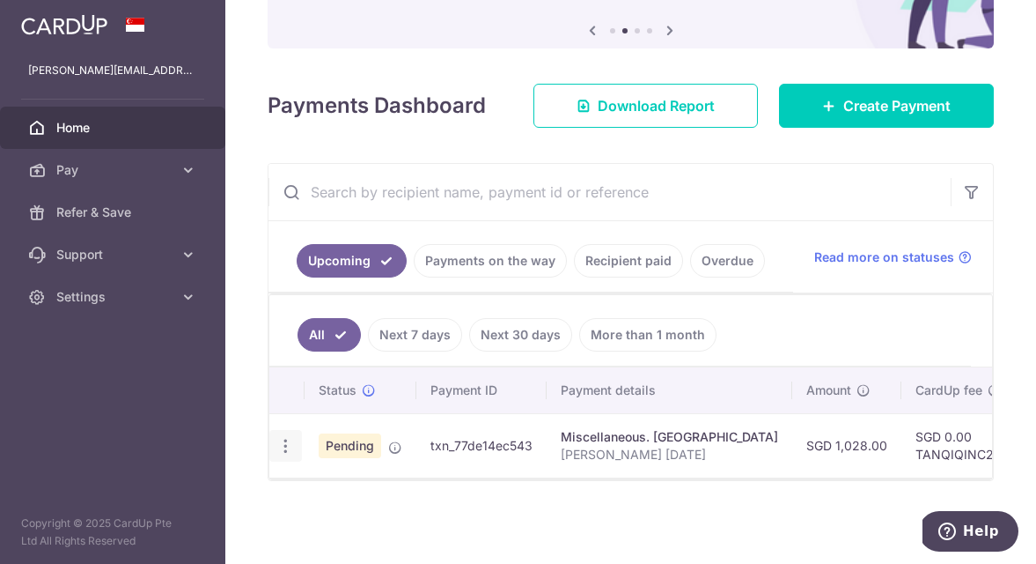
click at [290, 441] on icon "button" at bounding box center [286, 446] width 18 height 18
click at [443, 431] on td "txn_77de14ec543" at bounding box center [482, 445] width 130 height 64
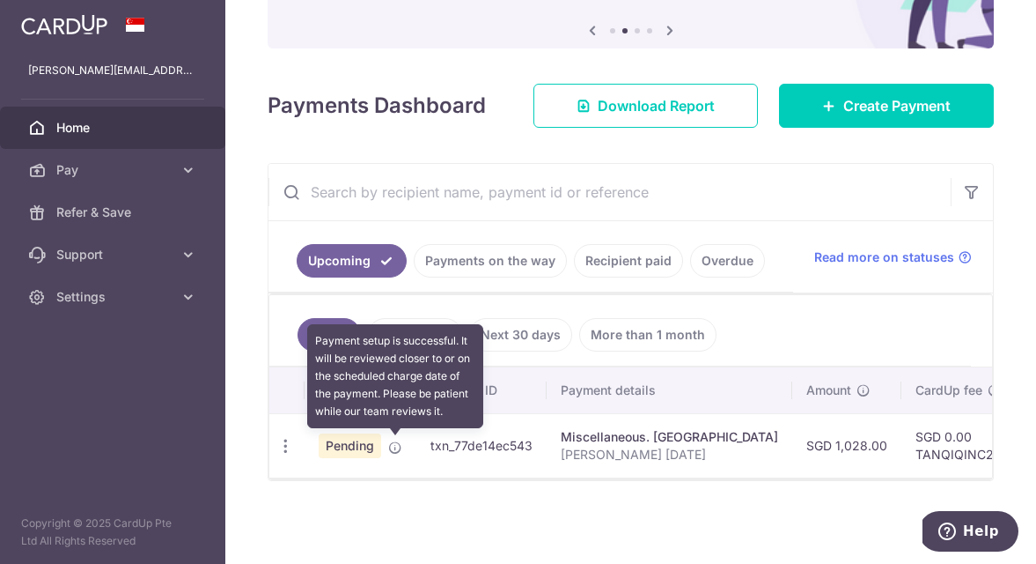
click at [395, 445] on icon at bounding box center [395, 447] width 14 height 14
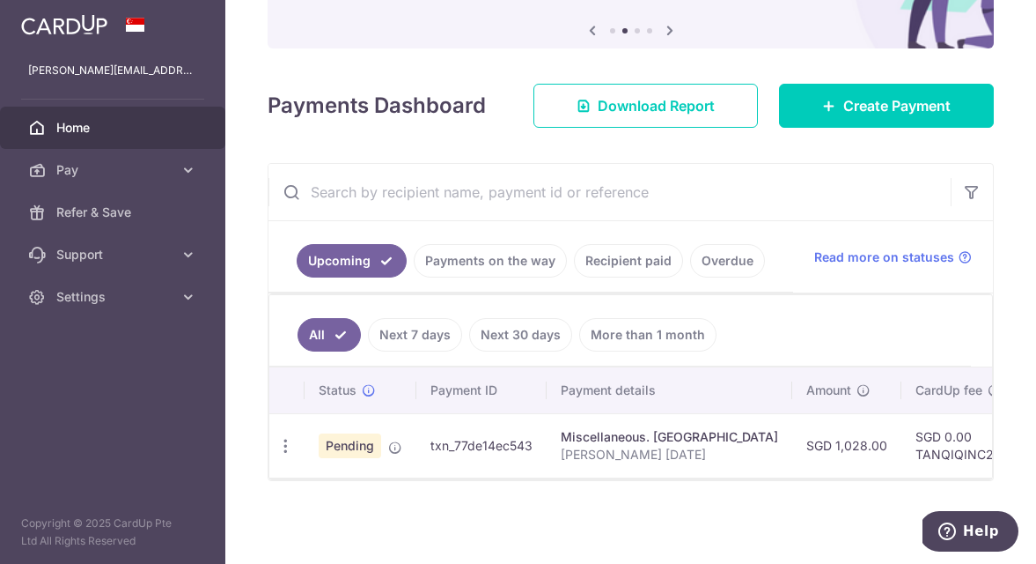
click at [524, 442] on td "txn_77de14ec543" at bounding box center [482, 445] width 130 height 64
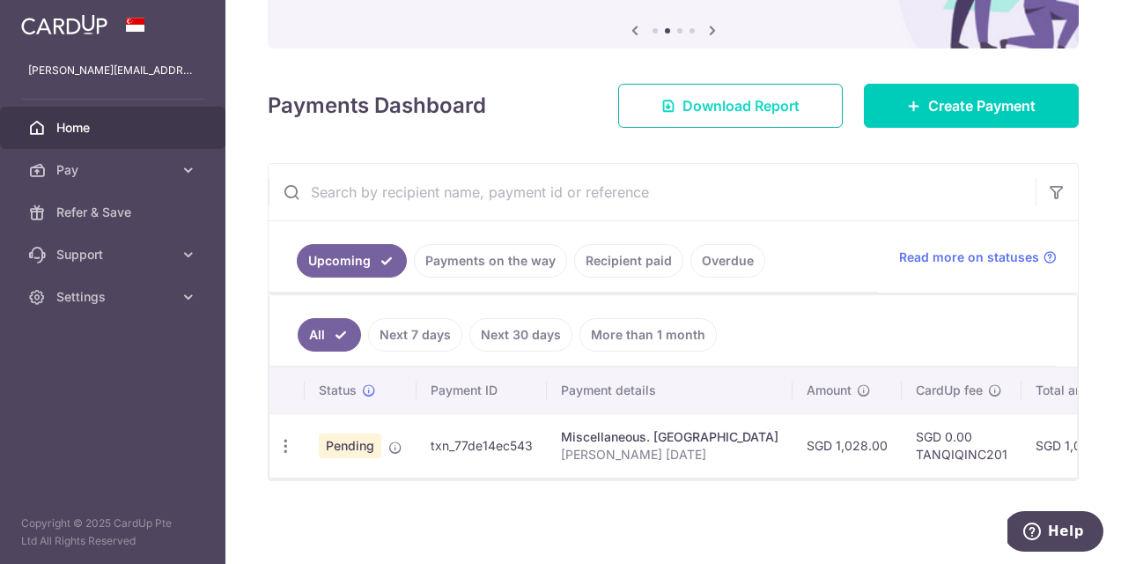
click at [666, 108] on icon at bounding box center [668, 106] width 14 height 14
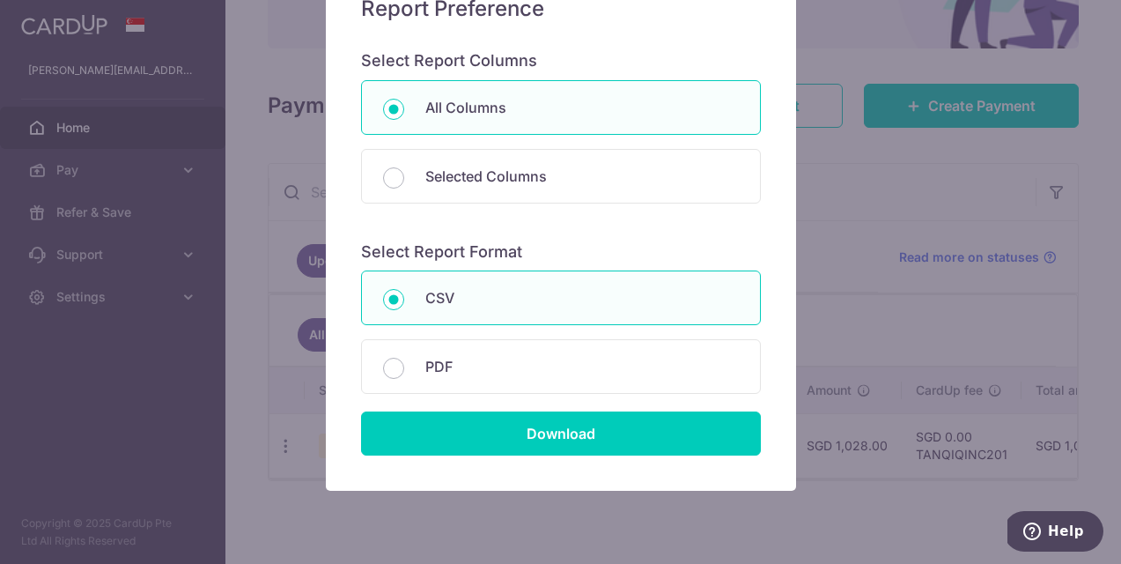
scroll to position [222, 0]
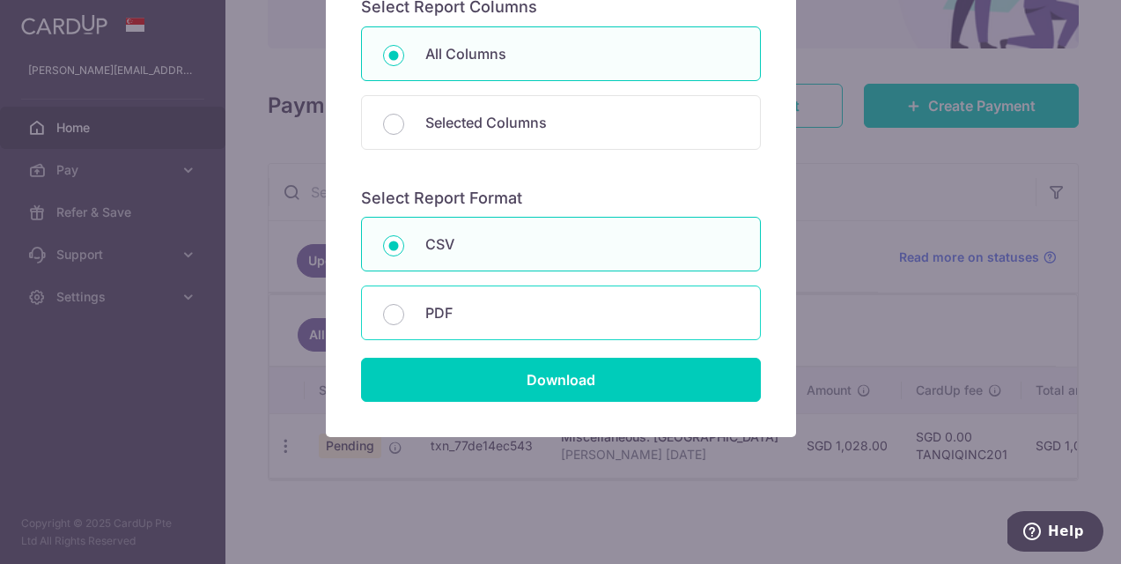
click at [487, 316] on p "PDF" at bounding box center [581, 312] width 313 height 21
click at [404, 316] on input "PDF" at bounding box center [393, 314] width 21 height 21
radio input "false"
radio input "true"
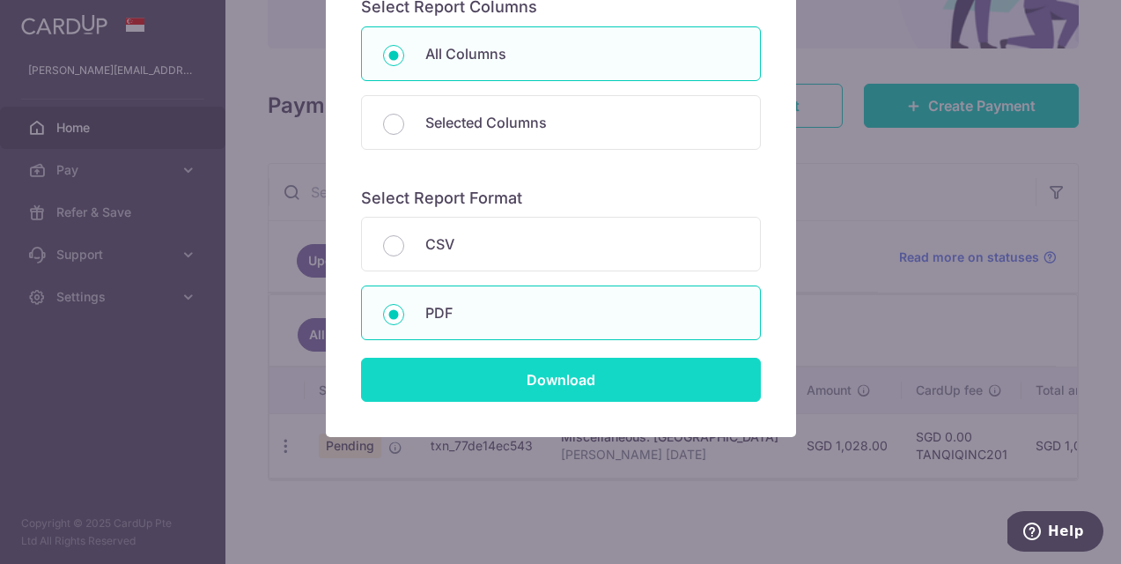
click at [541, 383] on input "Download" at bounding box center [561, 380] width 400 height 44
